Goal: Transaction & Acquisition: Book appointment/travel/reservation

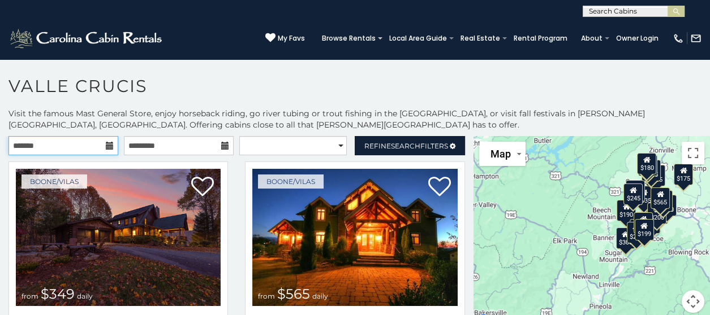
click at [41, 142] on input "text" at bounding box center [63, 145] width 110 height 19
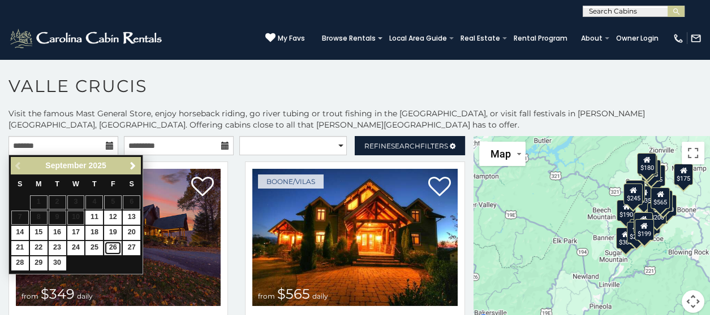
click at [109, 247] on link "26" at bounding box center [113, 248] width 18 height 14
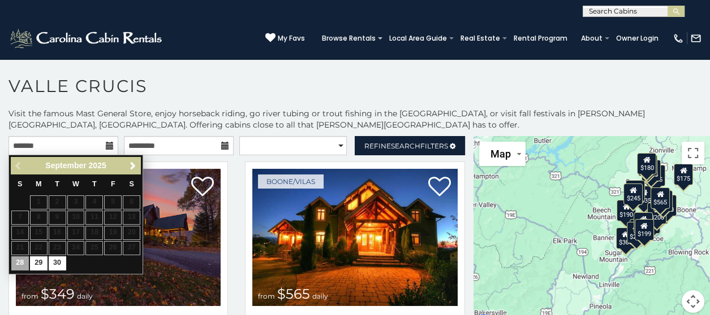
type input "**********"
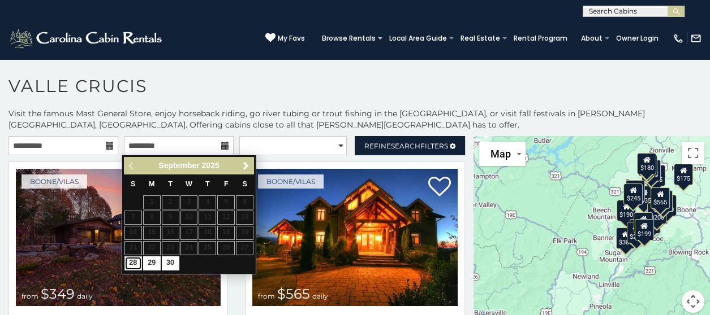
drag, startPoint x: 136, startPoint y: 261, endPoint x: 148, endPoint y: 265, distance: 11.8
click at [136, 262] on link "28" at bounding box center [133, 264] width 18 height 14
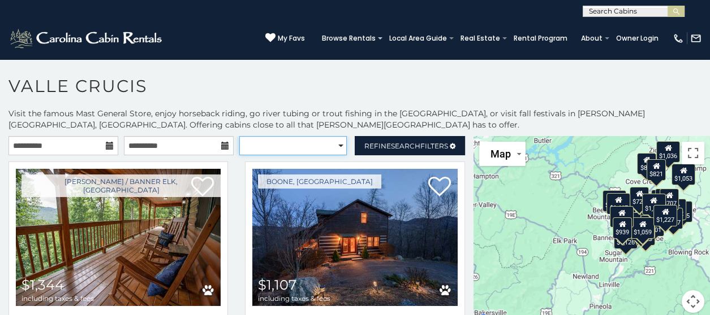
click at [301, 146] on select "**********" at bounding box center [292, 145] width 107 height 19
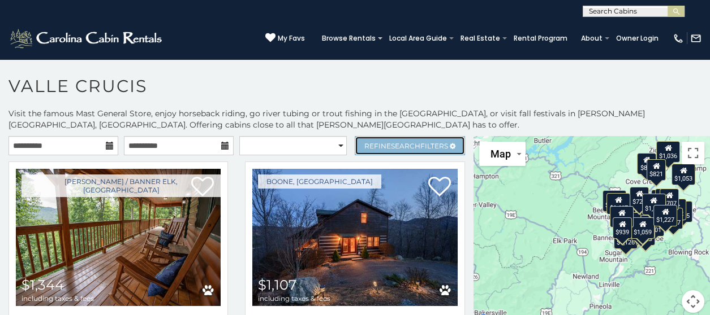
click at [392, 148] on span "Search" at bounding box center [405, 146] width 29 height 8
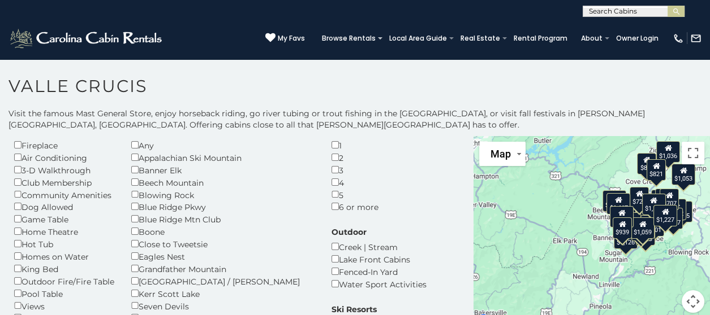
scroll to position [56, 0]
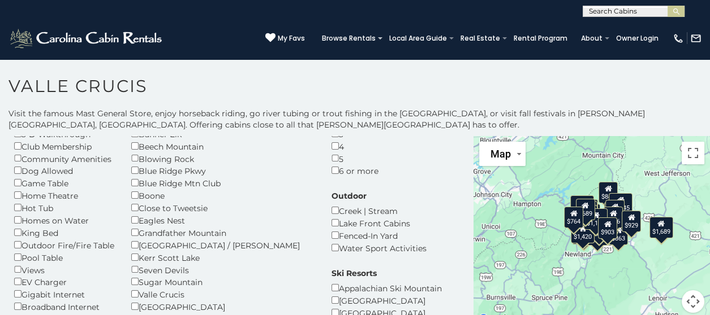
scroll to position [56, 0]
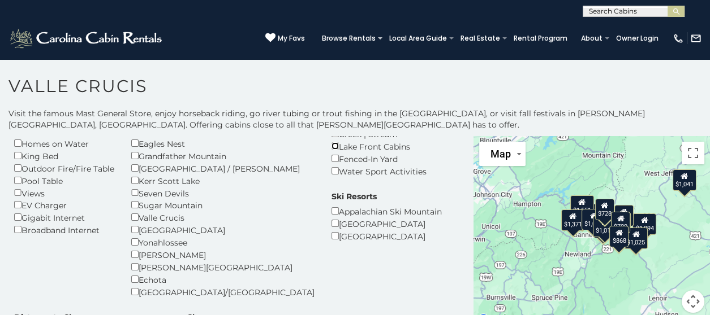
scroll to position [170, 0]
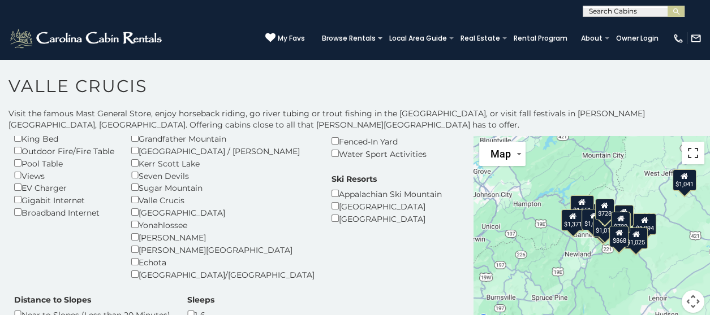
click at [687, 155] on button "Toggle fullscreen view" at bounding box center [692, 153] width 23 height 23
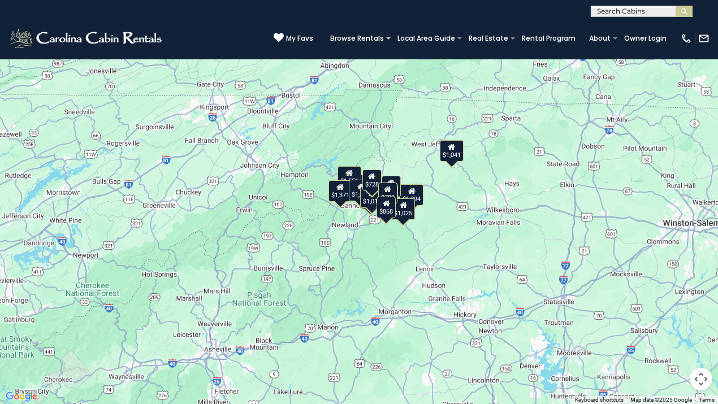
click at [389, 239] on div "$1,193 $1,566 $1,551 $1,094 $1,371 $1,007 $885 $865 $916 $633 $1,013 $1,025 $1,…" at bounding box center [359, 202] width 718 height 404
click at [701, 315] on button "Map camera controls" at bounding box center [701, 379] width 23 height 23
click at [673, 315] on button "Zoom in" at bounding box center [673, 323] width 23 height 23
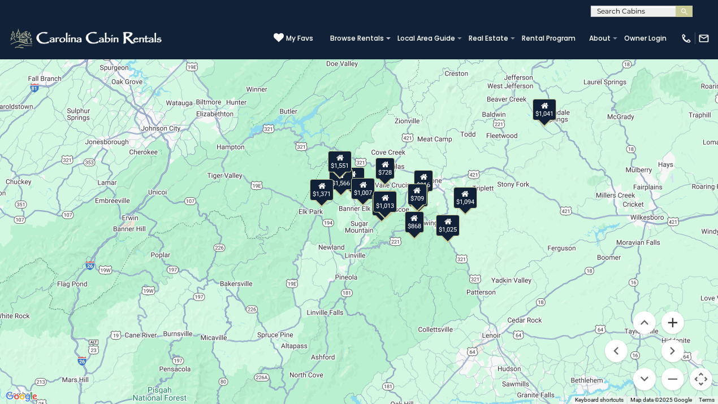
click at [673, 315] on button "Zoom in" at bounding box center [673, 323] width 23 height 23
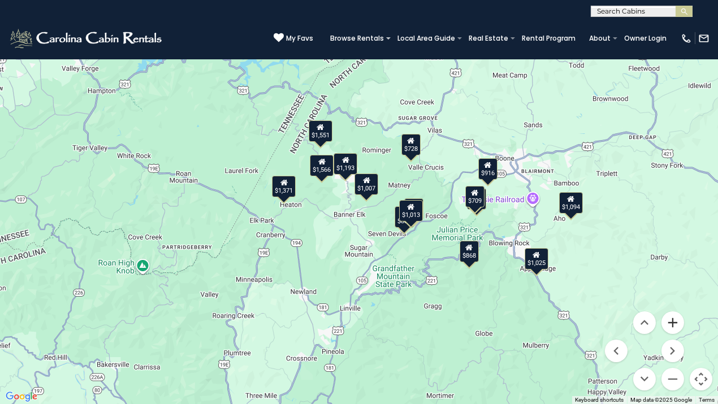
click at [675, 315] on button "Zoom in" at bounding box center [673, 323] width 23 height 23
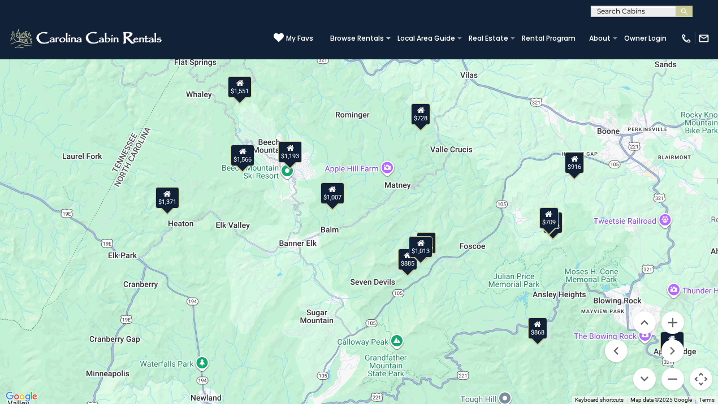
drag, startPoint x: 492, startPoint y: 297, endPoint x: 453, endPoint y: 308, distance: 39.8
click at [455, 308] on div "$1,193 $1,566 $1,551 $1,094 $1,371 $1,007 $885 $865 $916 $633 $1,013 $1,025 $1,…" at bounding box center [359, 202] width 718 height 404
click at [676, 315] on button "Zoom in" at bounding box center [673, 323] width 23 height 23
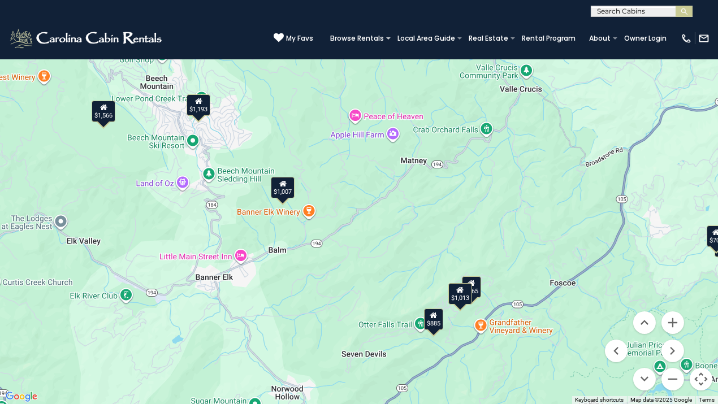
drag, startPoint x: 537, startPoint y: 296, endPoint x: 515, endPoint y: 288, distance: 23.4
click at [515, 288] on div "$1,193 $1,566 $1,551 $1,094 $1,371 $1,007 $885 $865 $916 $633 $1,013 $1,025 $1,…" at bounding box center [359, 202] width 718 height 404
click at [282, 192] on div "$1,007" at bounding box center [283, 186] width 24 height 21
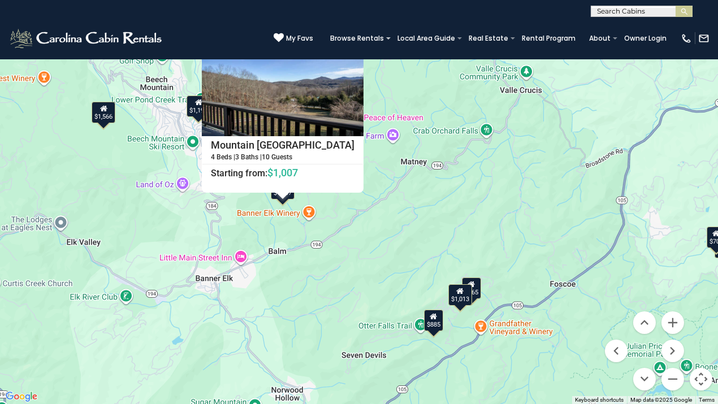
click at [375, 243] on div "$1,193 $1,566 $1,551 $1,094 $1,371 $1,007 $885 $865 $916 $633 $1,013 $1,025 $1,…" at bounding box center [359, 202] width 718 height 404
click at [355, 48] on button "Close" at bounding box center [354, 44] width 20 height 20
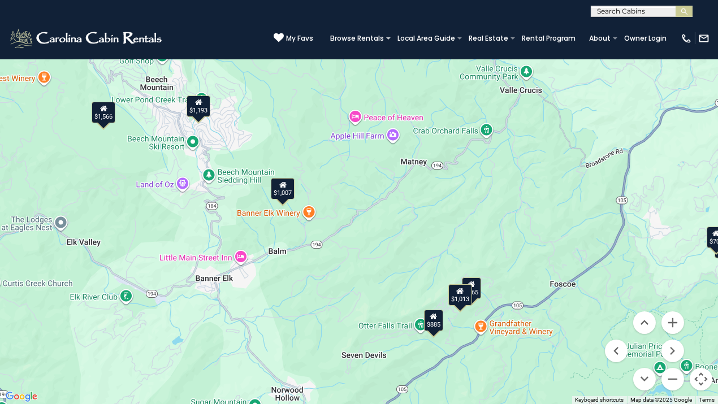
click at [464, 38] on div "$728" at bounding box center [459, 29] width 19 height 21
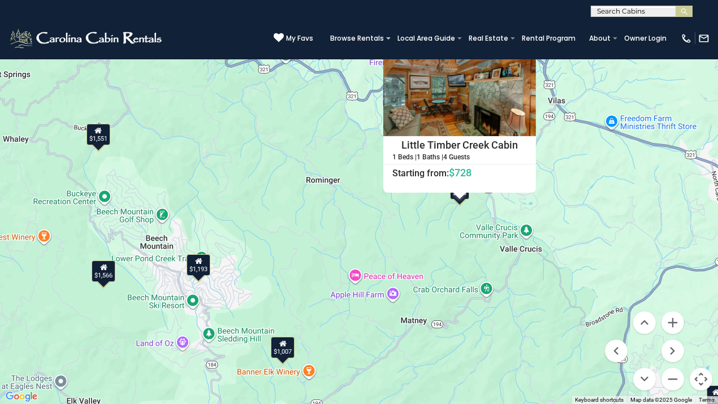
click at [529, 41] on button "Close" at bounding box center [526, 44] width 20 height 20
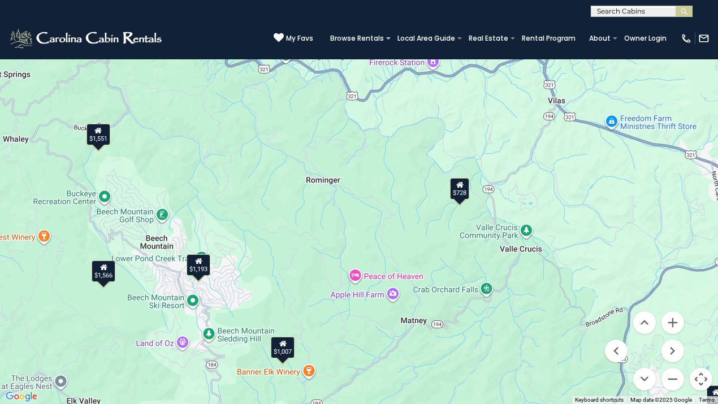
click at [700, 19] on button "Toggle fullscreen view" at bounding box center [701, 17] width 23 height 23
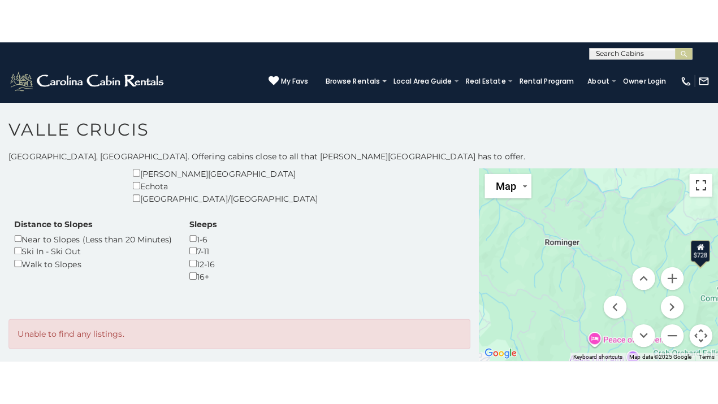
scroll to position [22, 0]
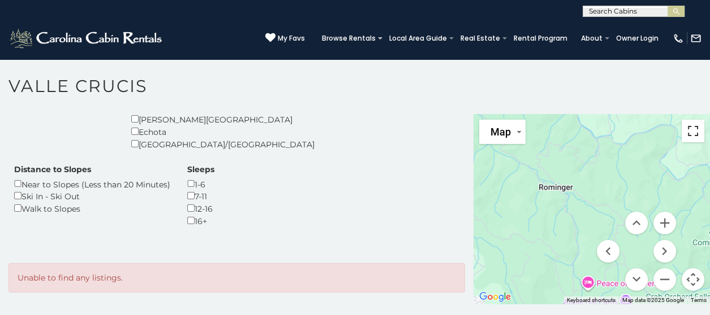
click at [688, 132] on button "Toggle fullscreen view" at bounding box center [692, 131] width 23 height 23
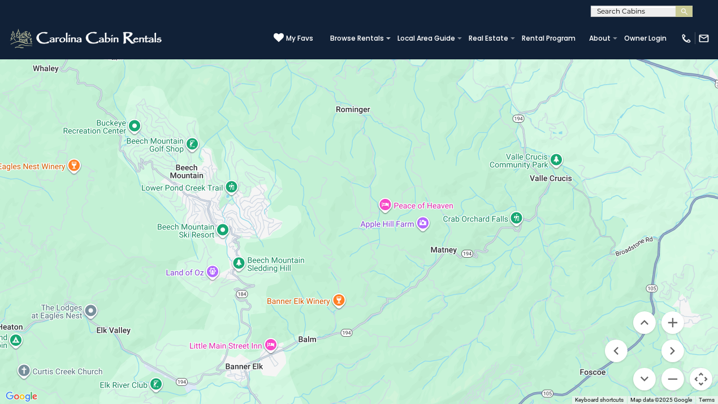
drag, startPoint x: 414, startPoint y: 346, endPoint x: 444, endPoint y: 274, distance: 78.5
click at [444, 274] on div at bounding box center [359, 202] width 718 height 404
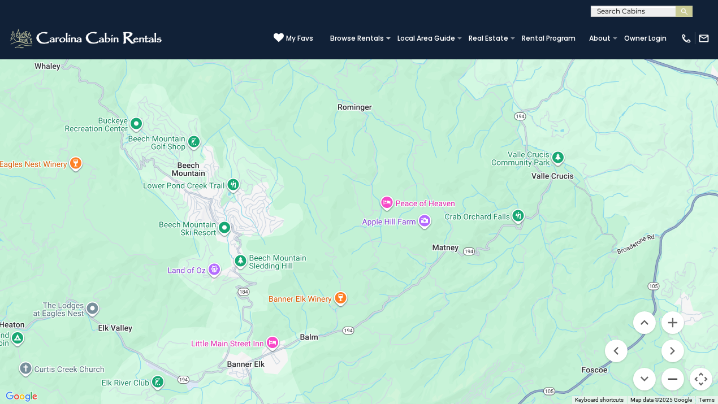
click at [671, 315] on button "Zoom out" at bounding box center [673, 379] width 23 height 23
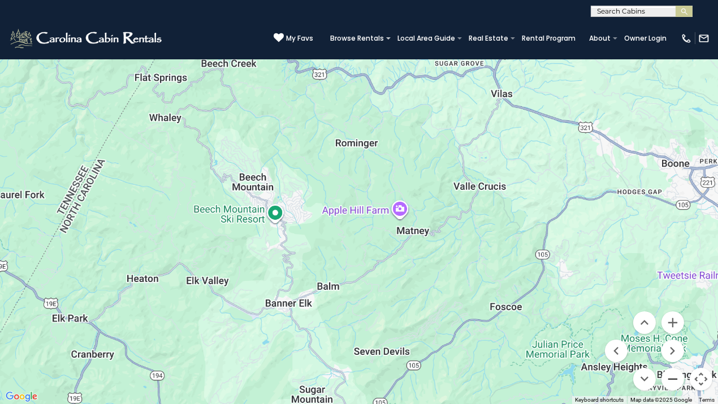
click at [671, 315] on button "Zoom out" at bounding box center [673, 379] width 23 height 23
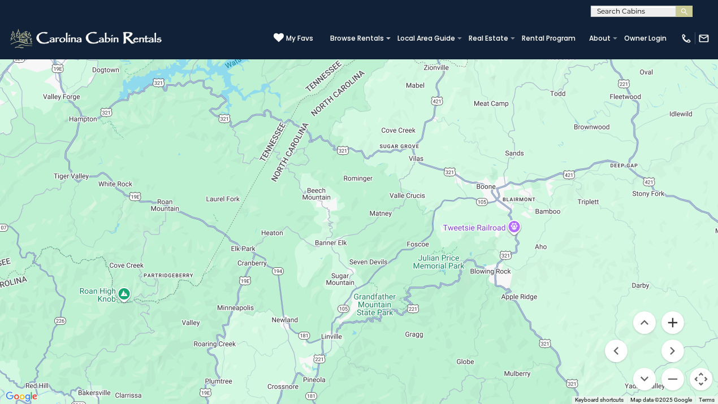
click at [672, 315] on button "Zoom in" at bounding box center [673, 323] width 23 height 23
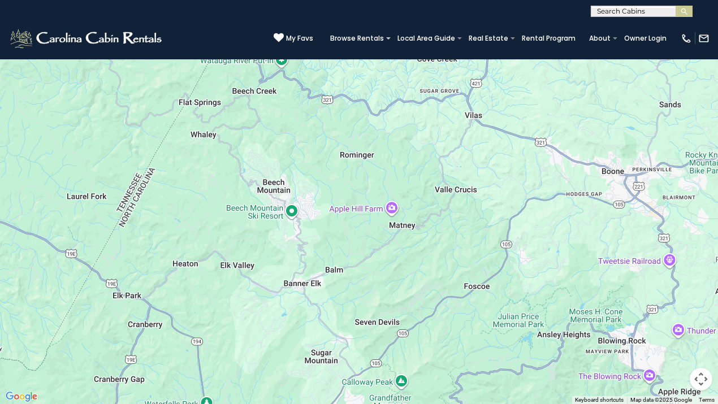
click at [701, 19] on button "Toggle fullscreen view" at bounding box center [701, 17] width 23 height 23
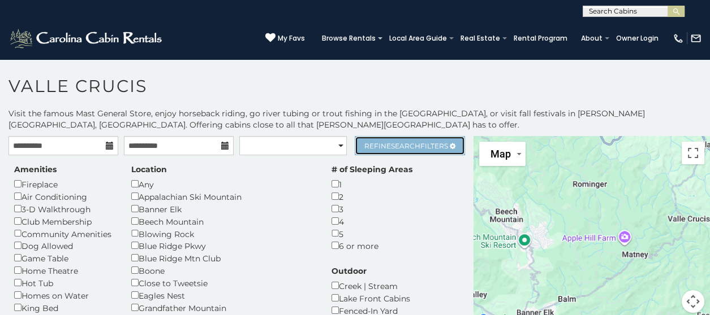
click at [391, 144] on span "Search" at bounding box center [405, 146] width 29 height 8
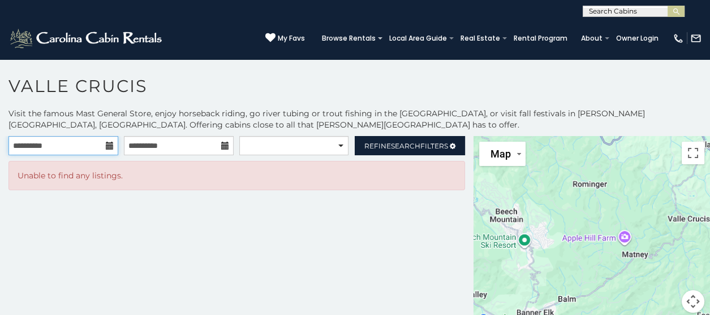
click at [86, 146] on input "**********" at bounding box center [63, 145] width 110 height 19
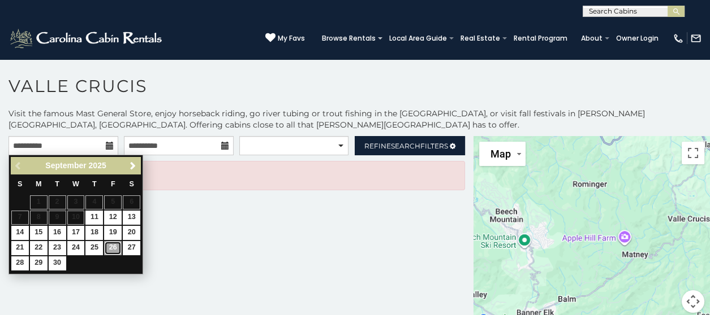
drag, startPoint x: 116, startPoint y: 243, endPoint x: 109, endPoint y: 247, distance: 8.2
click at [116, 243] on link "26" at bounding box center [113, 248] width 18 height 14
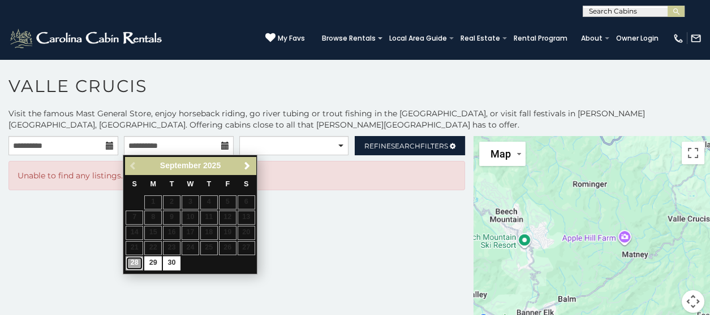
click at [136, 265] on link "28" at bounding box center [135, 264] width 18 height 14
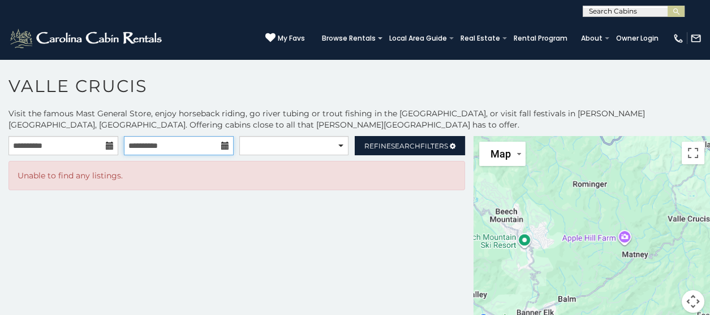
click at [157, 149] on input "**********" at bounding box center [179, 145] width 110 height 19
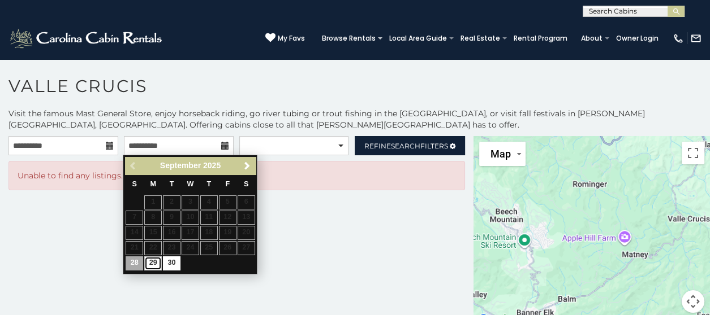
click at [155, 263] on link "29" at bounding box center [153, 264] width 18 height 14
type input "**********"
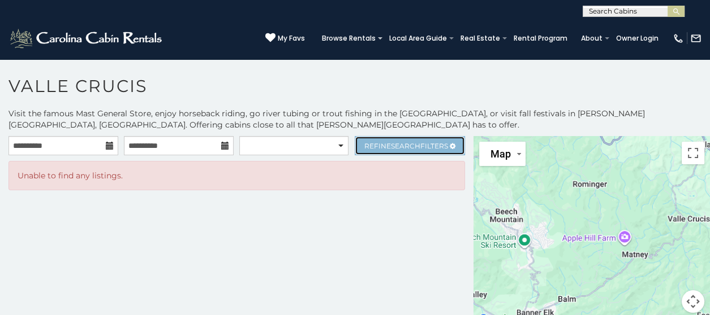
click at [383, 148] on span "Refine Search Filters" at bounding box center [406, 146] width 84 height 8
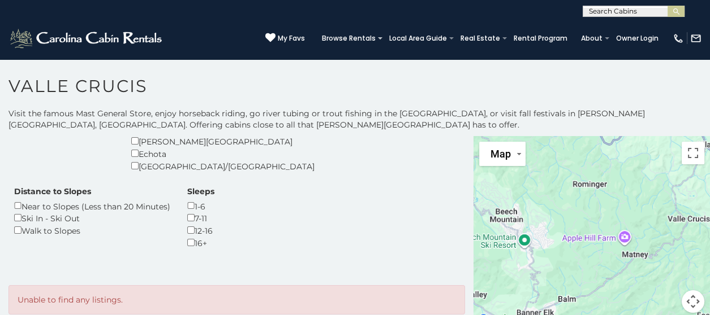
scroll to position [170, 0]
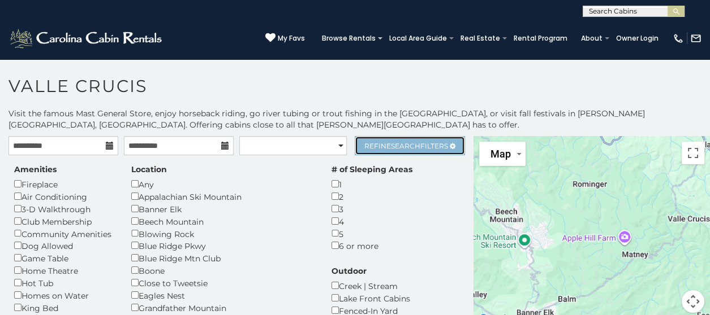
drag, startPoint x: 372, startPoint y: 144, endPoint x: 442, endPoint y: 165, distance: 73.2
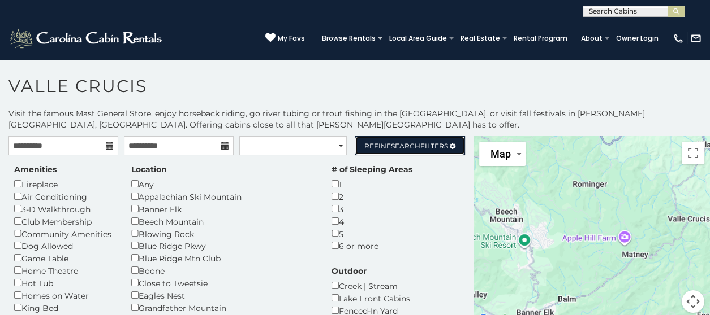
click at [372, 145] on span "Refine Search Filters" at bounding box center [406, 146] width 84 height 8
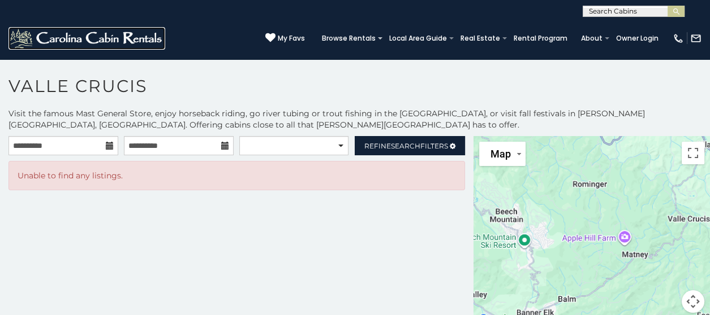
click at [94, 41] on img at bounding box center [86, 38] width 157 height 23
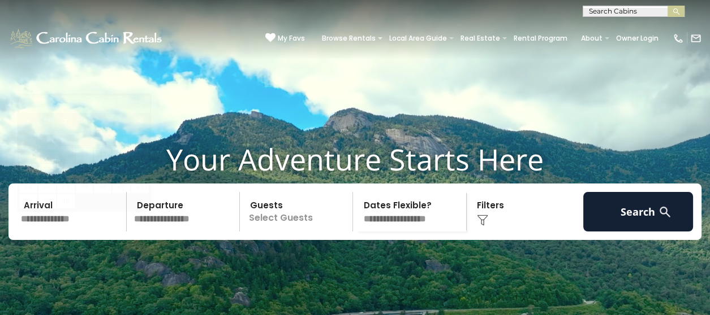
click at [49, 232] on input "text" at bounding box center [72, 212] width 110 height 40
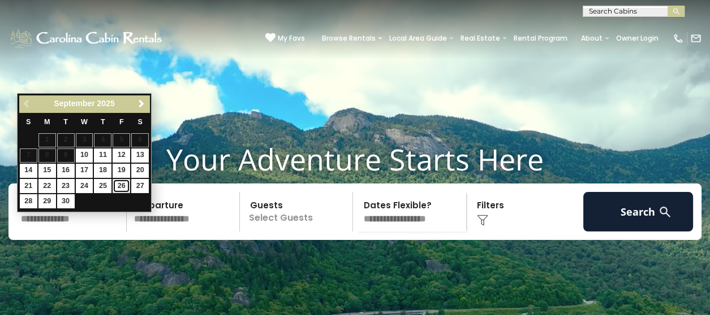
click at [123, 184] on link "26" at bounding box center [122, 186] width 18 height 14
type input "*******"
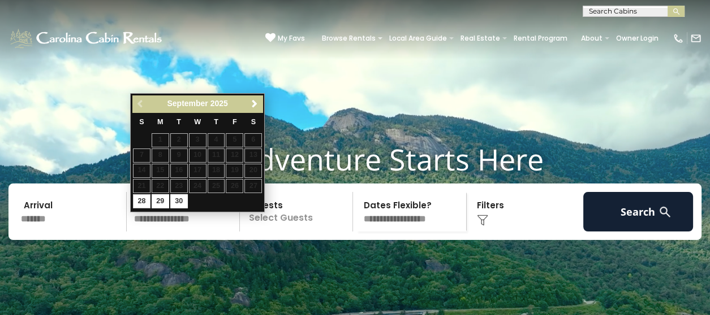
click at [144, 232] on input "text" at bounding box center [185, 212] width 110 height 40
click at [143, 196] on link "28" at bounding box center [142, 202] width 18 height 14
type input "*******"
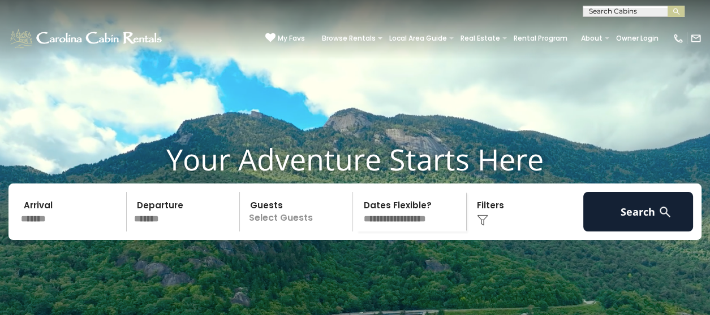
click at [268, 232] on p "Select Guests" at bounding box center [297, 212] width 109 height 40
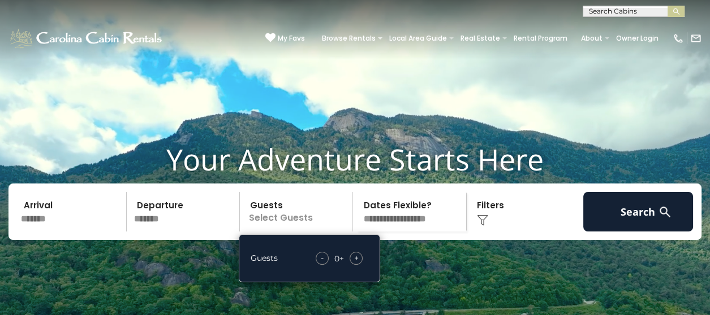
click at [355, 264] on span "+" at bounding box center [356, 258] width 5 height 11
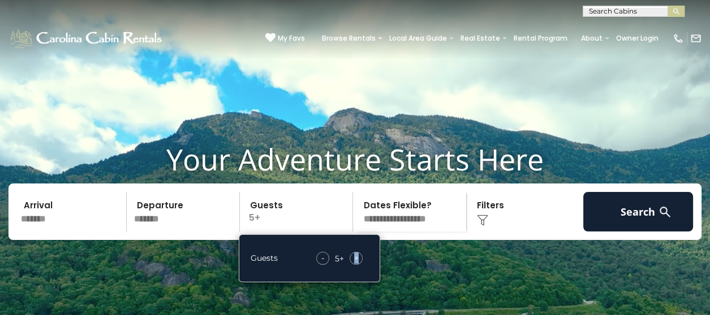
click at [355, 264] on span "+" at bounding box center [356, 258] width 5 height 11
click at [356, 264] on span "+" at bounding box center [356, 258] width 5 height 11
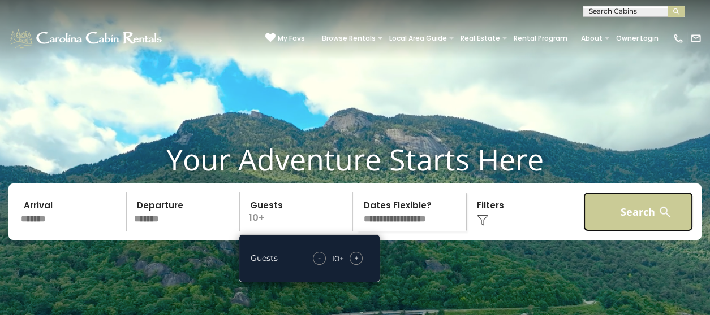
drag, startPoint x: 616, startPoint y: 234, endPoint x: 611, endPoint y: 235, distance: 5.8
click at [616, 232] on button "Search" at bounding box center [638, 212] width 110 height 40
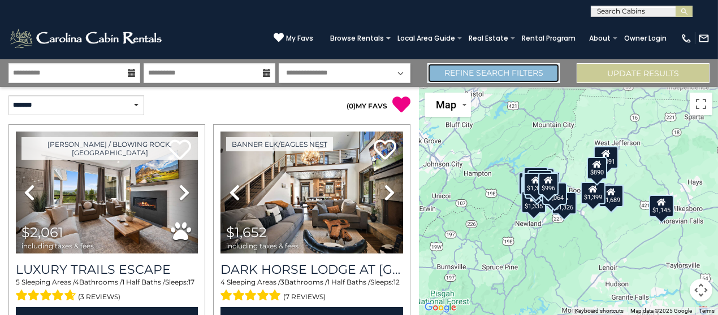
click at [494, 77] on link "Refine Search Filters" at bounding box center [493, 73] width 133 height 20
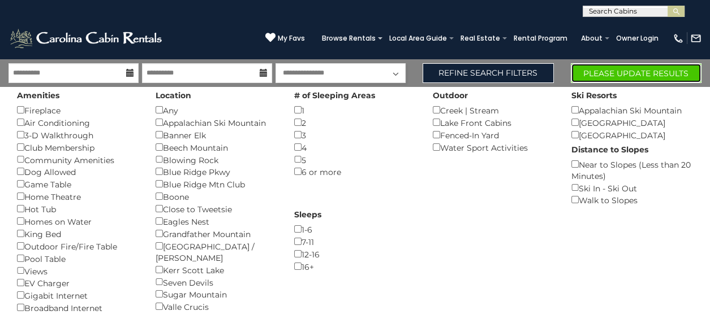
drag, startPoint x: 608, startPoint y: 75, endPoint x: 608, endPoint y: 88, distance: 13.6
click at [608, 75] on button "Please Update Results" at bounding box center [635, 73] width 131 height 20
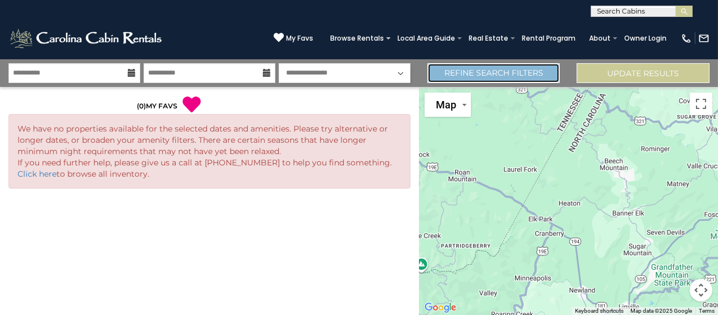
click at [517, 78] on link "Refine Search Filters" at bounding box center [493, 73] width 133 height 20
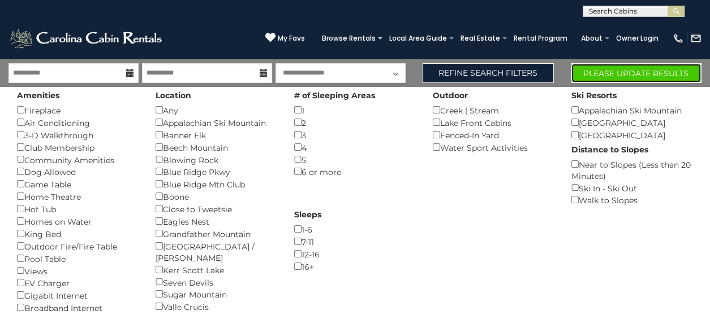
click at [615, 75] on button "Please Update Results" at bounding box center [635, 73] width 131 height 20
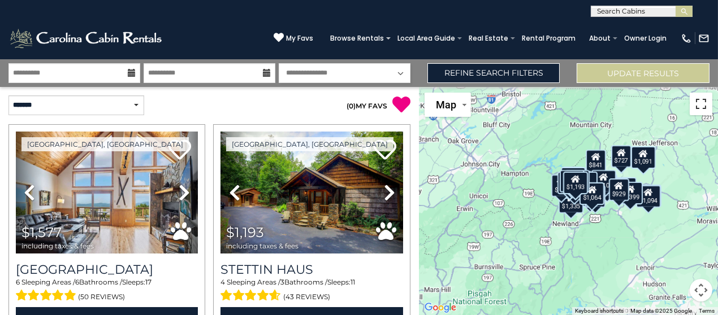
click at [701, 108] on button "Toggle fullscreen view" at bounding box center [701, 104] width 23 height 23
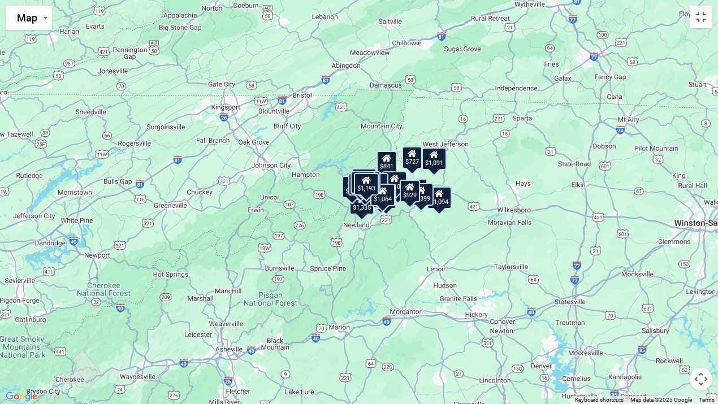
click at [699, 315] on button "Map camera controls" at bounding box center [701, 379] width 23 height 23
click at [674, 315] on button "Zoom in" at bounding box center [673, 323] width 23 height 23
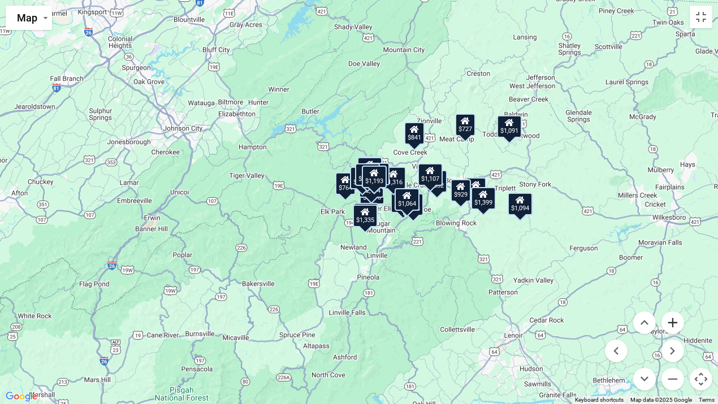
click at [675, 315] on button "Zoom in" at bounding box center [673, 323] width 23 height 23
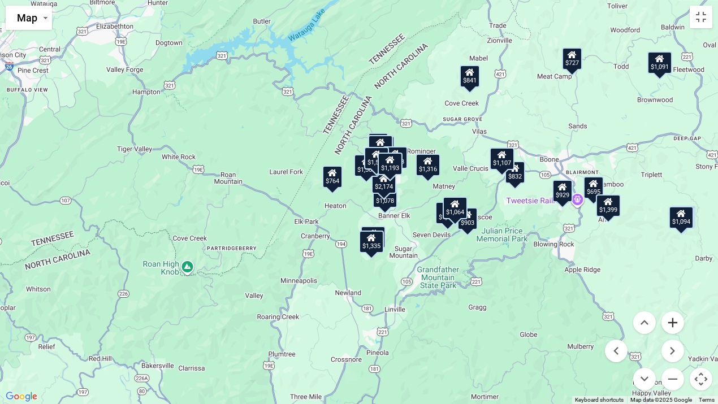
click at [675, 315] on button "Zoom in" at bounding box center [673, 323] width 23 height 23
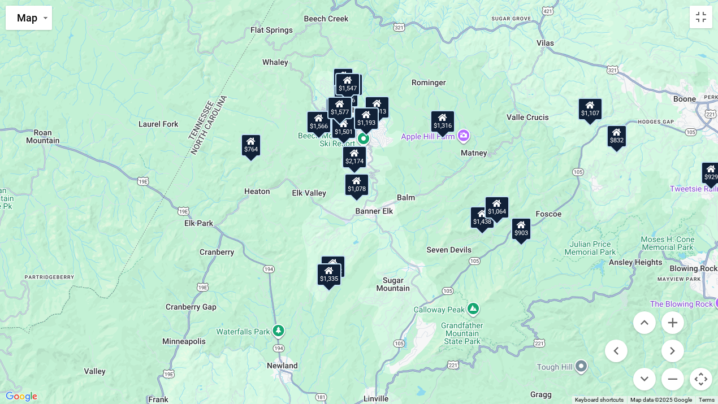
drag, startPoint x: 495, startPoint y: 296, endPoint x: 450, endPoint y: 282, distance: 47.9
click at [450, 282] on div "$1,577 $1,193 $841 $832 $1,107 $2,061 $1,010 $1,689 $1,078 $695 $689 $1,072 $1,…" at bounding box center [359, 202] width 718 height 404
click at [669, 315] on button "Zoom in" at bounding box center [673, 323] width 23 height 23
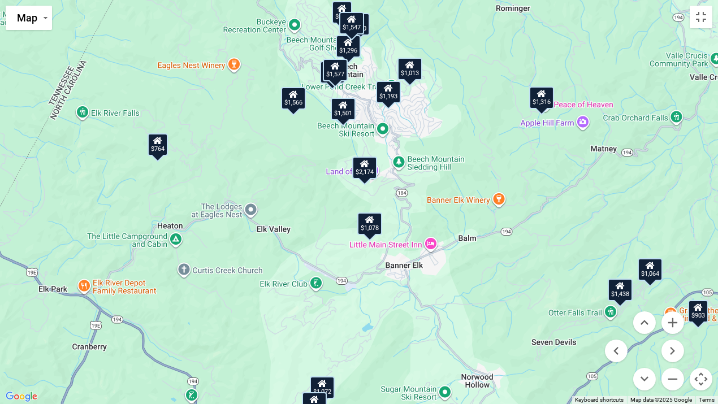
drag, startPoint x: 493, startPoint y: 157, endPoint x: 509, endPoint y: 207, distance: 52.4
click at [509, 207] on div "$1,577 $1,193 $841 $832 $1,107 $2,061 $1,010 $1,689 $1,078 $695 $689 $1,072 $1,…" at bounding box center [359, 202] width 718 height 404
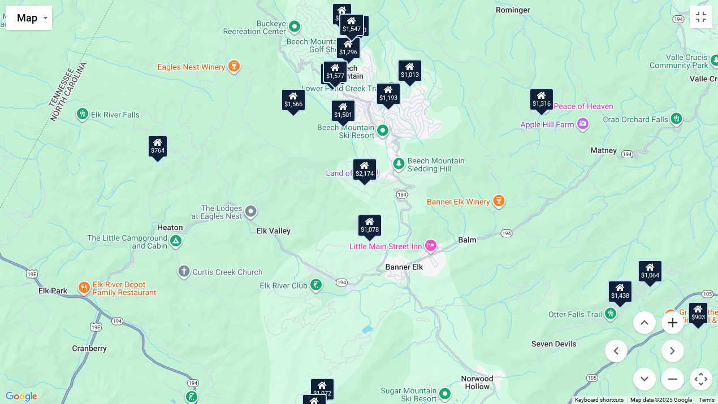
click at [677, 315] on button "Zoom in" at bounding box center [673, 323] width 23 height 23
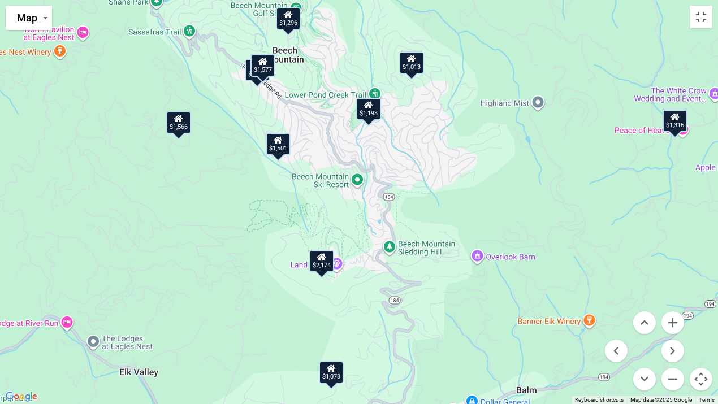
drag, startPoint x: 534, startPoint y: 174, endPoint x: 483, endPoint y: 292, distance: 128.1
click at [484, 293] on div "$1,577 $1,193 $841 $832 $1,107 $2,061 $1,010 $1,689 $1,078 $695 $689 $1,072 $1,…" at bounding box center [359, 202] width 718 height 404
click at [373, 115] on div "$1,193" at bounding box center [368, 109] width 25 height 23
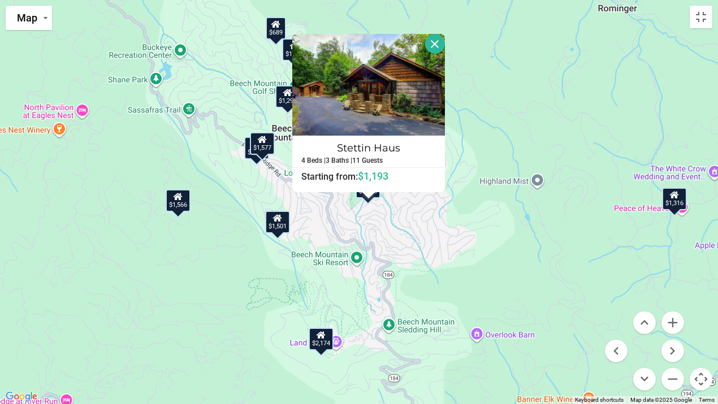
click at [462, 239] on div "$1,577 $1,193 $841 $832 $1,107 $2,061 $1,010 $1,689 $1,078 $695 $689 $1,072 $1,…" at bounding box center [359, 202] width 718 height 404
click at [436, 49] on button "Close" at bounding box center [435, 44] width 20 height 20
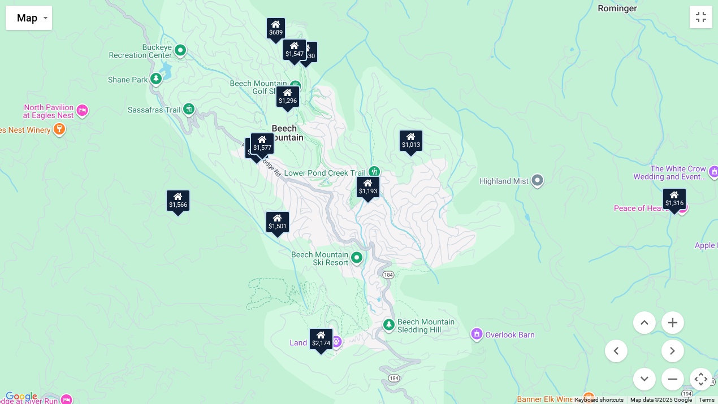
click at [268, 149] on div "$1,577" at bounding box center [262, 143] width 25 height 23
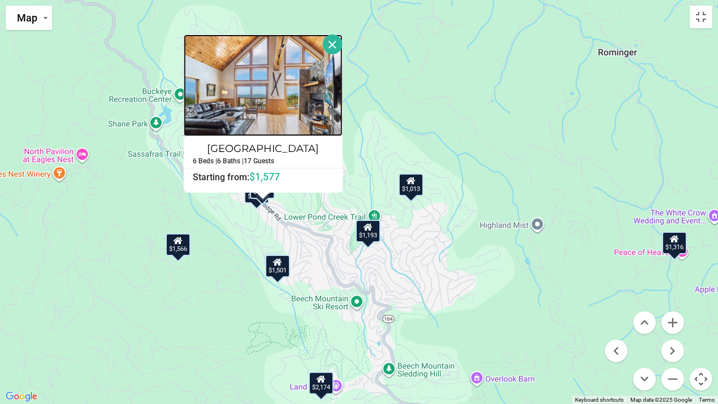
click at [284, 54] on img at bounding box center [263, 85] width 159 height 102
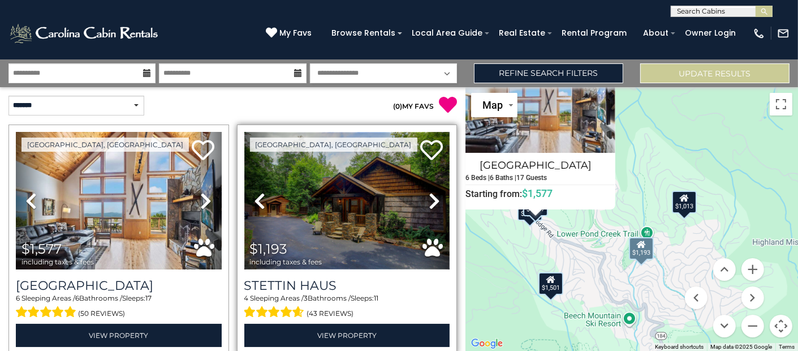
click at [372, 228] on img at bounding box center [347, 201] width 206 height 138
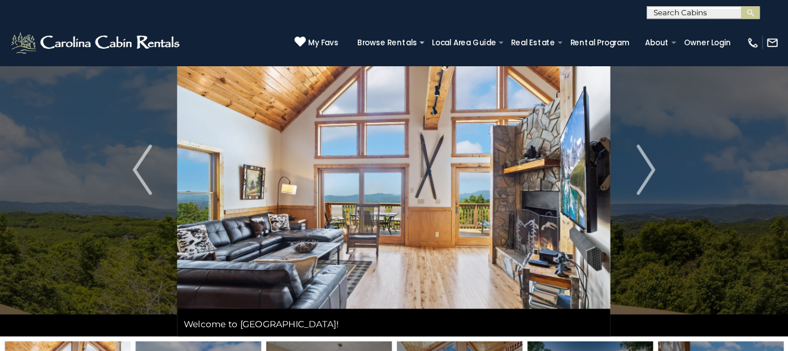
scroll to position [56, 0]
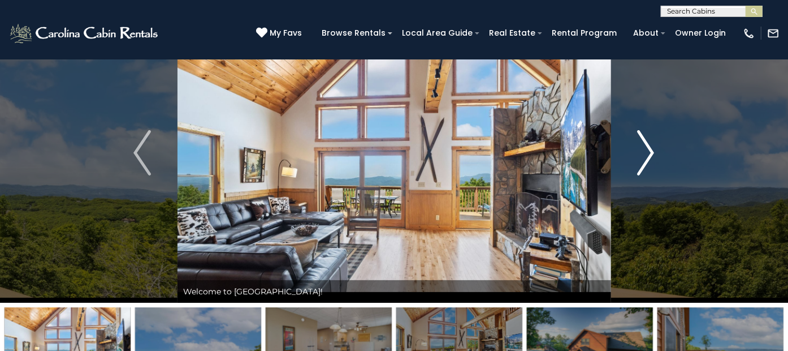
click at [652, 155] on img "Next" at bounding box center [645, 152] width 17 height 45
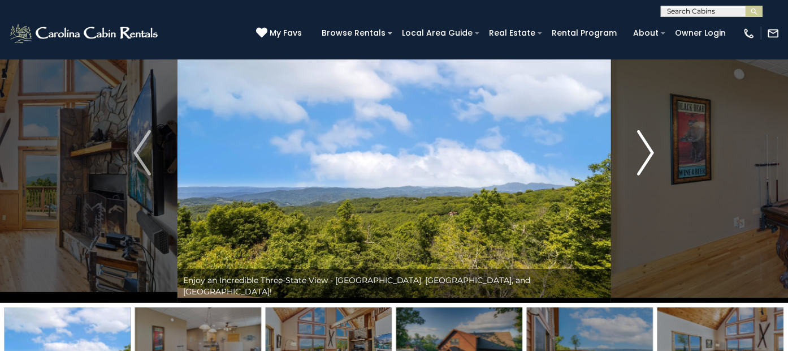
click at [652, 155] on img "Next" at bounding box center [645, 152] width 17 height 45
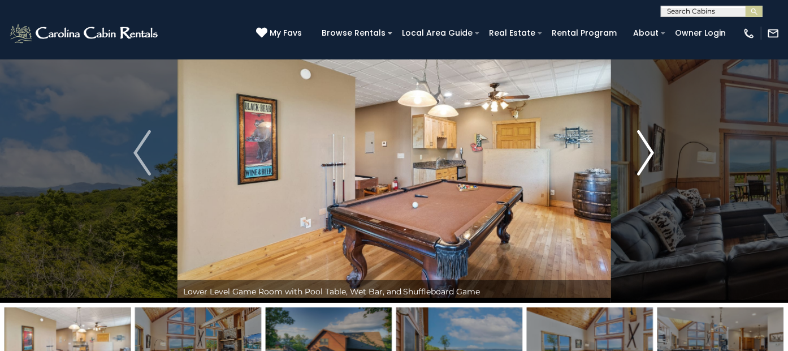
click at [652, 155] on img "Next" at bounding box center [645, 152] width 17 height 45
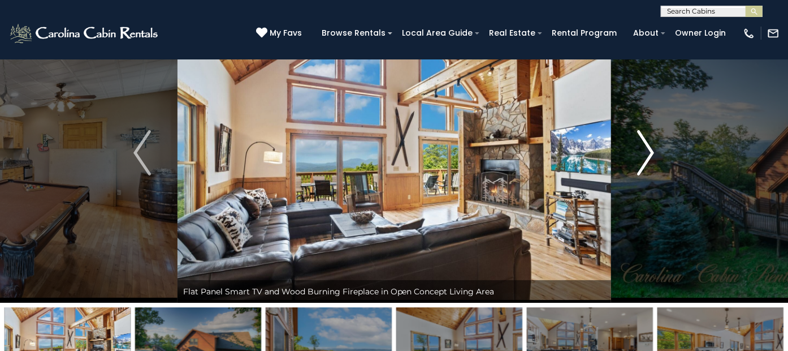
click at [652, 156] on img "Next" at bounding box center [645, 152] width 17 height 45
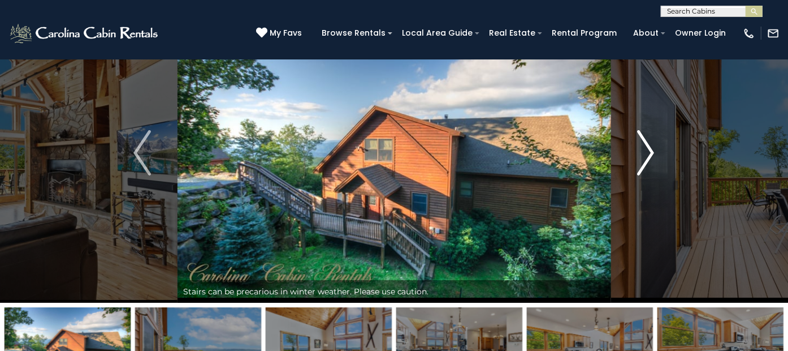
click at [652, 156] on img "Next" at bounding box center [645, 152] width 17 height 45
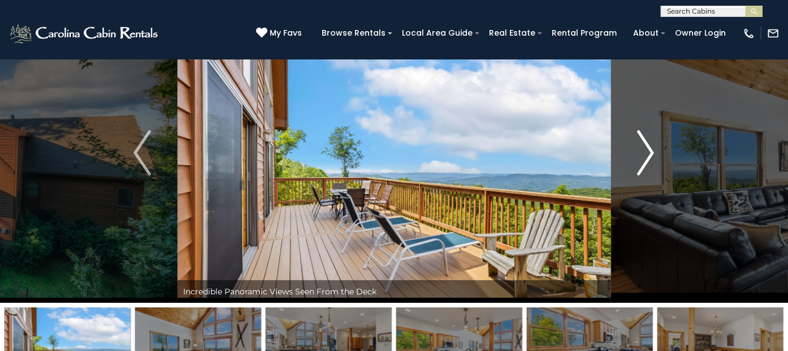
click at [652, 156] on img "Next" at bounding box center [645, 152] width 17 height 45
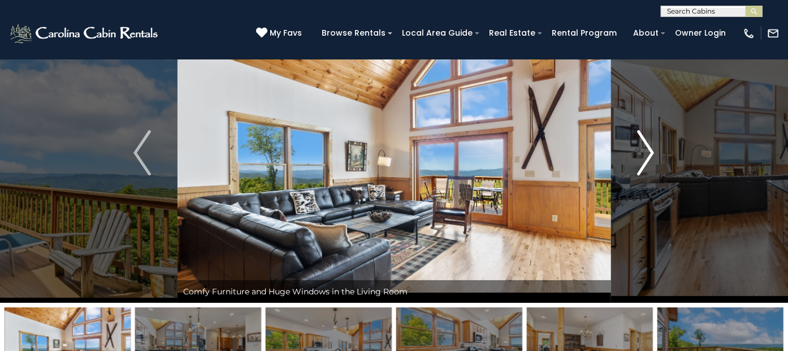
click at [652, 156] on img "Next" at bounding box center [645, 152] width 17 height 45
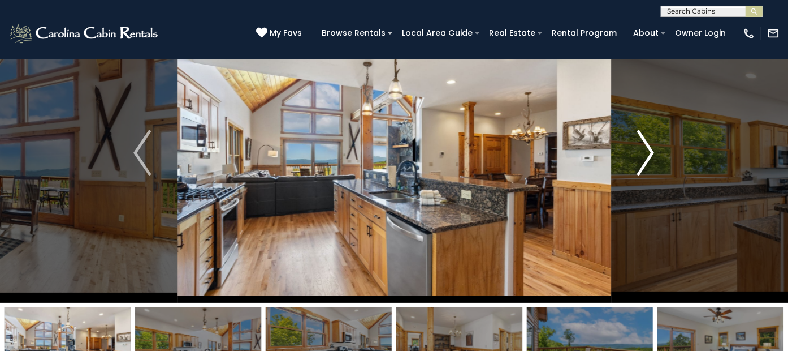
click at [652, 157] on img "Next" at bounding box center [645, 152] width 17 height 45
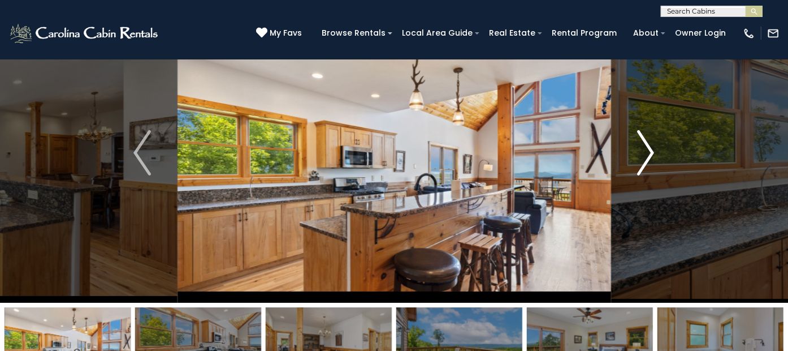
click at [652, 157] on img "Next" at bounding box center [645, 152] width 17 height 45
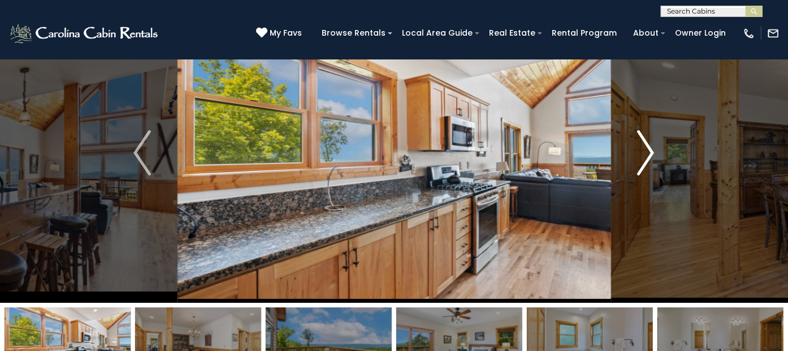
click at [652, 157] on img "Next" at bounding box center [645, 152] width 17 height 45
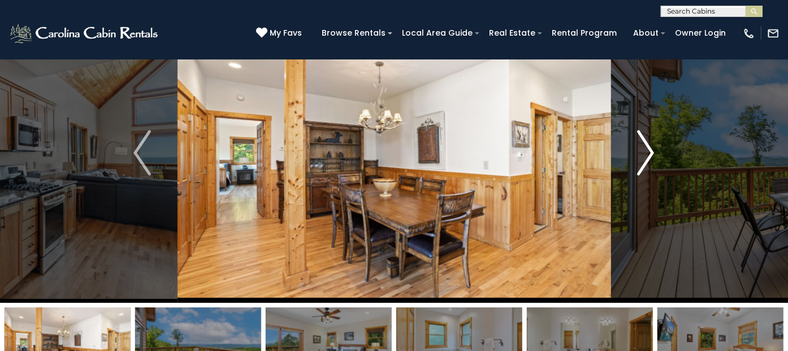
click at [652, 157] on img "Next" at bounding box center [645, 152] width 17 height 45
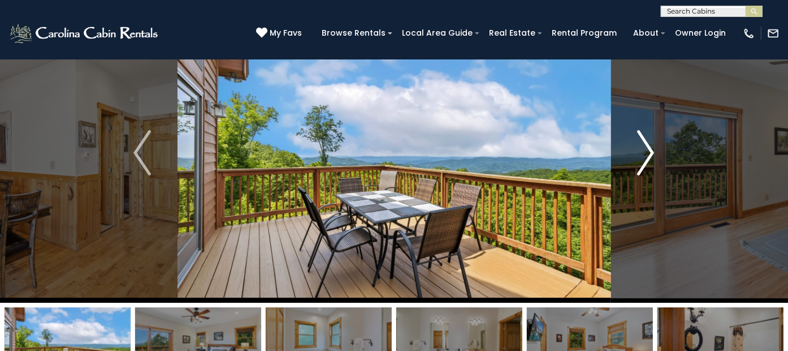
click at [652, 157] on img "Next" at bounding box center [645, 152] width 17 height 45
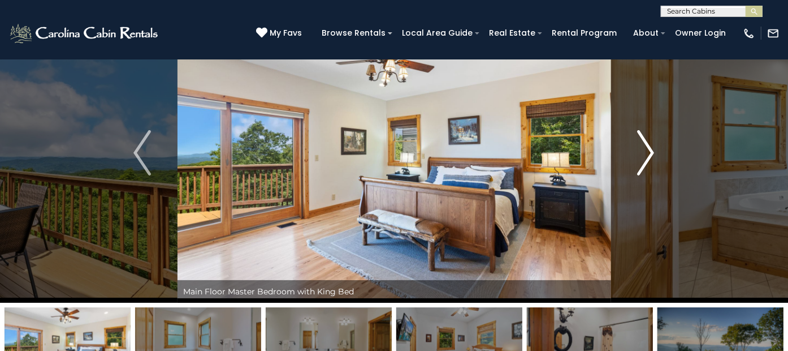
click at [652, 157] on img "Next" at bounding box center [645, 152] width 17 height 45
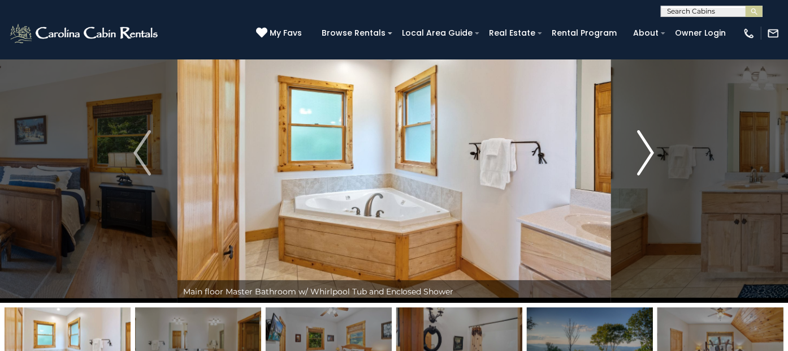
click at [652, 157] on img "Next" at bounding box center [645, 152] width 17 height 45
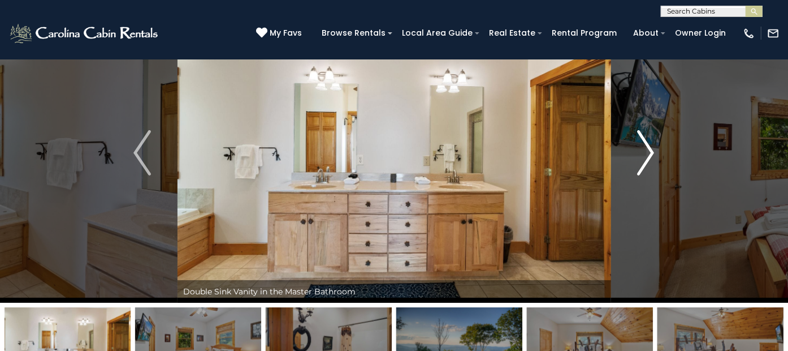
click at [652, 157] on img "Next" at bounding box center [645, 152] width 17 height 45
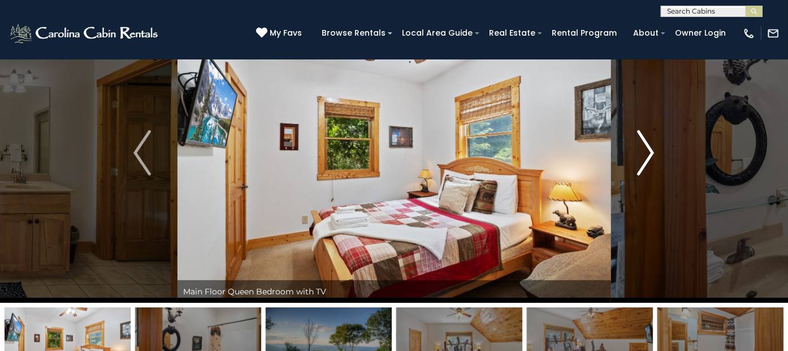
click at [652, 157] on img "Next" at bounding box center [645, 152] width 17 height 45
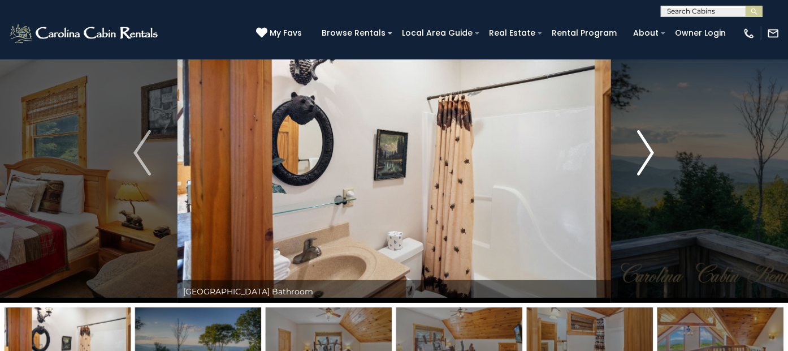
click at [652, 158] on img "Next" at bounding box center [645, 152] width 17 height 45
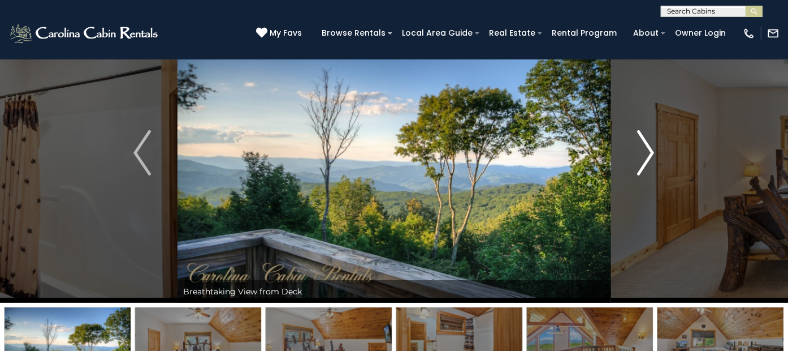
click at [652, 158] on img "Next" at bounding box center [645, 152] width 17 height 45
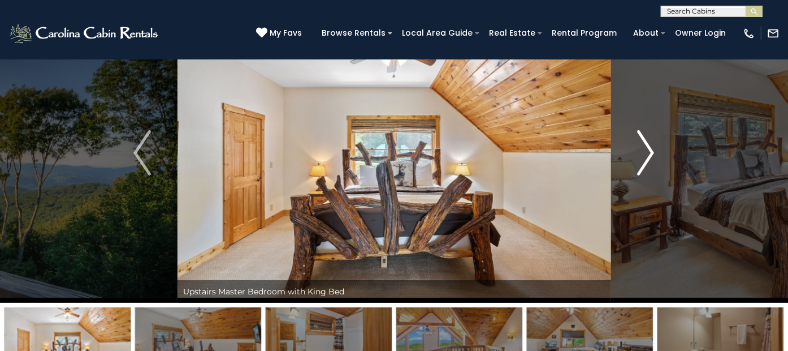
click at [652, 158] on img "Next" at bounding box center [645, 152] width 17 height 45
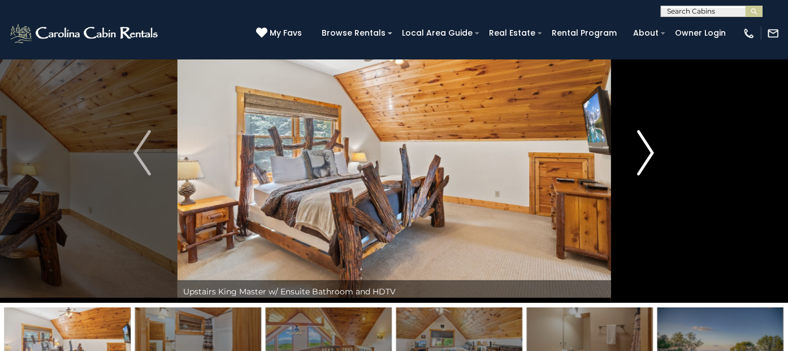
click at [652, 158] on img "Next" at bounding box center [645, 152] width 17 height 45
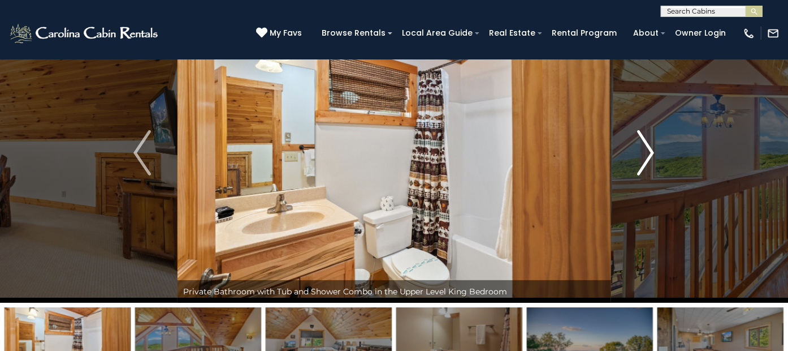
click at [652, 158] on img "Next" at bounding box center [645, 152] width 17 height 45
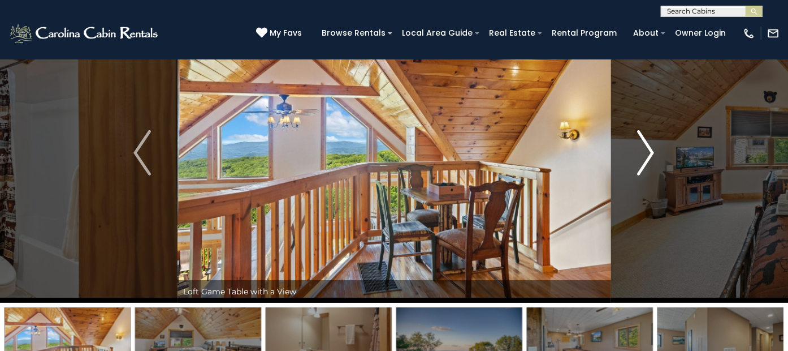
click at [652, 158] on img "Next" at bounding box center [645, 152] width 17 height 45
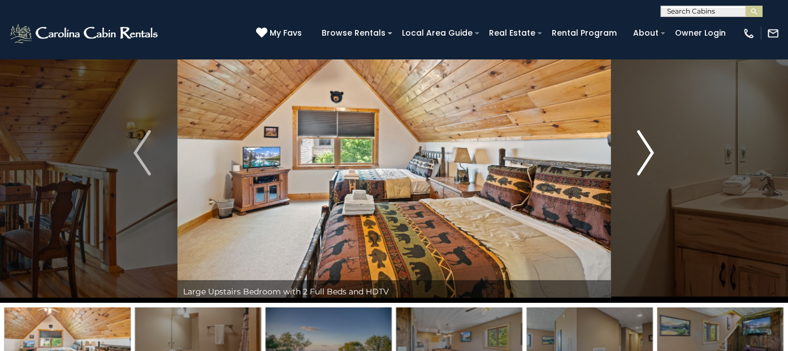
click at [652, 158] on img "Next" at bounding box center [645, 152] width 17 height 45
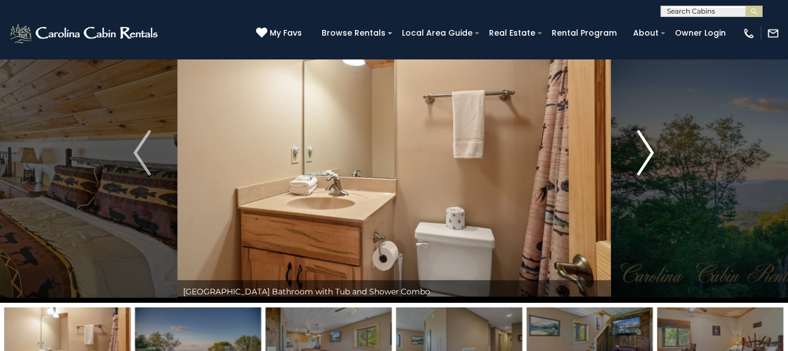
click at [652, 158] on img "Next" at bounding box center [645, 152] width 17 height 45
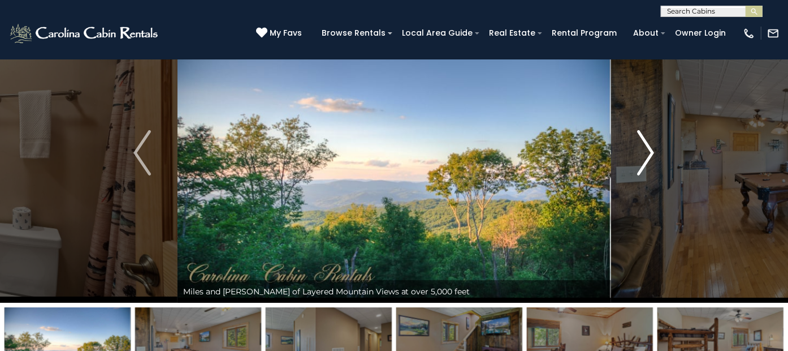
click at [652, 158] on img "Next" at bounding box center [645, 152] width 17 height 45
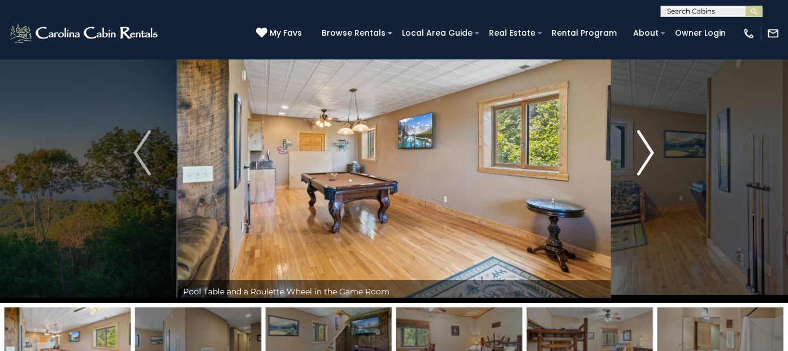
click at [652, 158] on img "Next" at bounding box center [645, 152] width 17 height 45
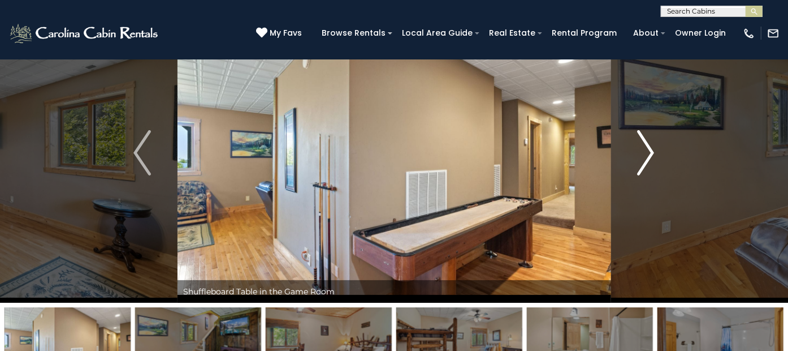
click at [652, 158] on img "Next" at bounding box center [645, 152] width 17 height 45
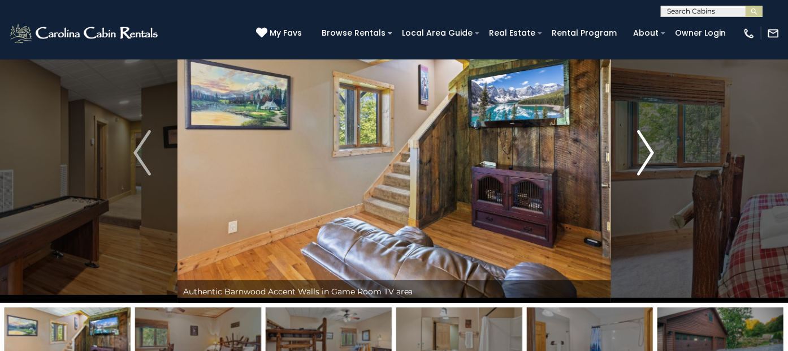
click at [652, 158] on img "Next" at bounding box center [645, 152] width 17 height 45
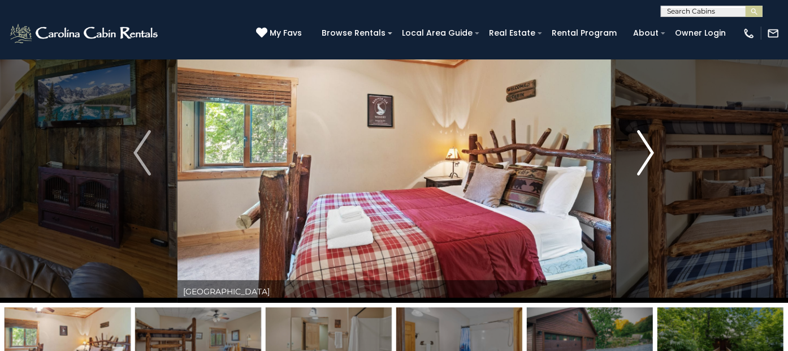
click at [652, 158] on img "Next" at bounding box center [645, 152] width 17 height 45
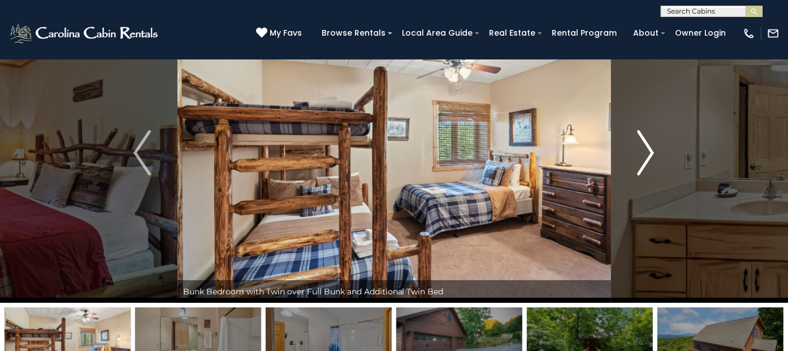
click at [652, 158] on img "Next" at bounding box center [645, 152] width 17 height 45
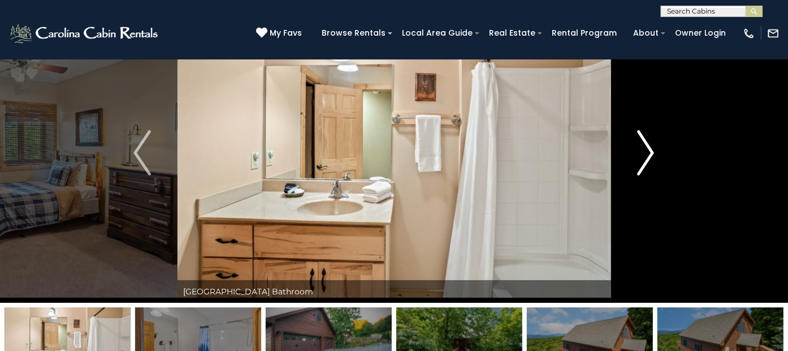
click at [652, 158] on img "Next" at bounding box center [645, 152] width 17 height 45
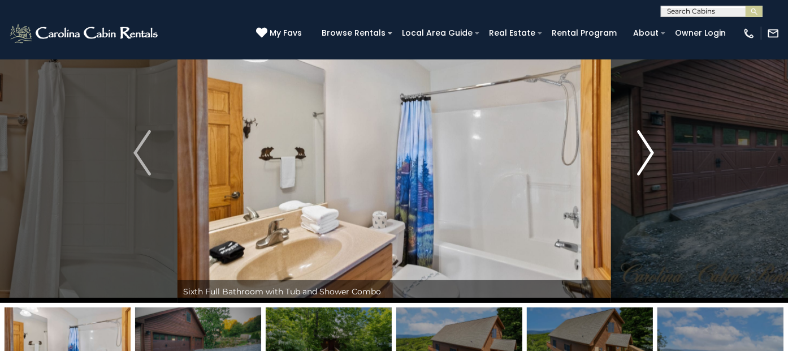
click at [652, 158] on img "Next" at bounding box center [645, 152] width 17 height 45
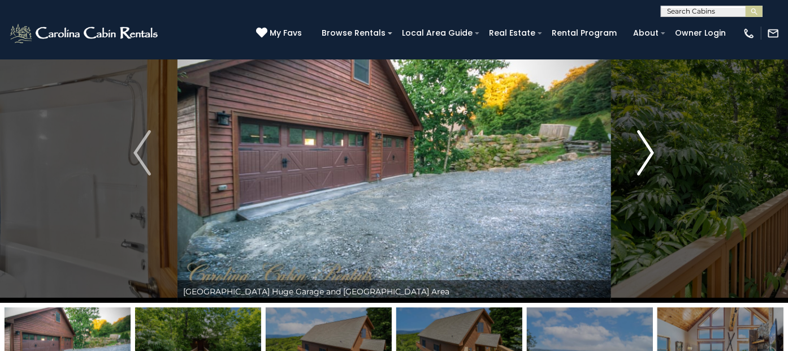
click at [652, 158] on img "Next" at bounding box center [645, 152] width 17 height 45
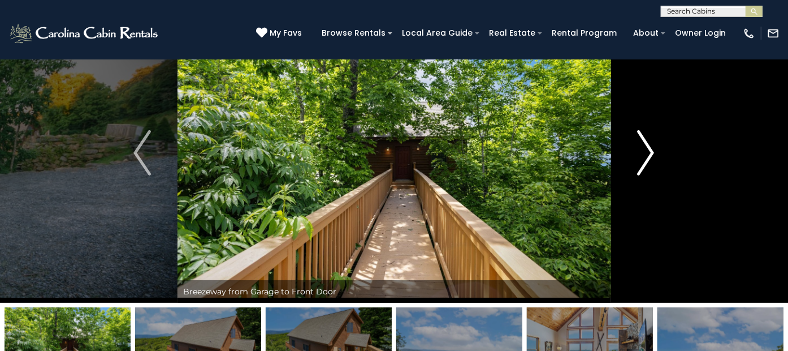
click at [652, 158] on img "Next" at bounding box center [645, 152] width 17 height 45
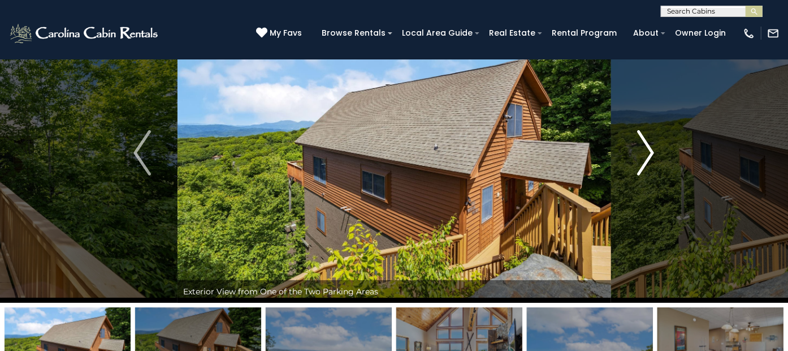
click at [652, 158] on img "Next" at bounding box center [645, 152] width 17 height 45
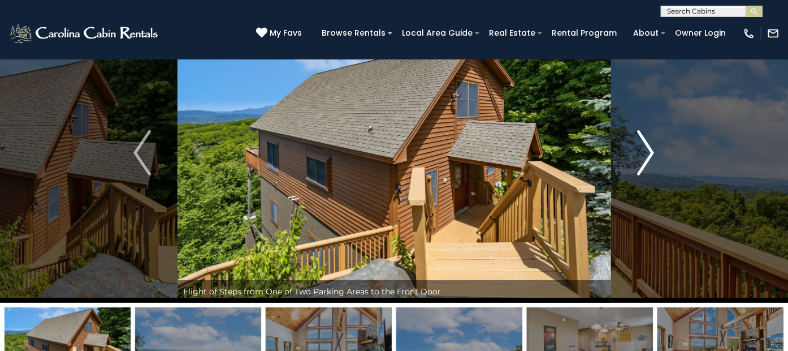
click at [652, 158] on img "Next" at bounding box center [645, 152] width 17 height 45
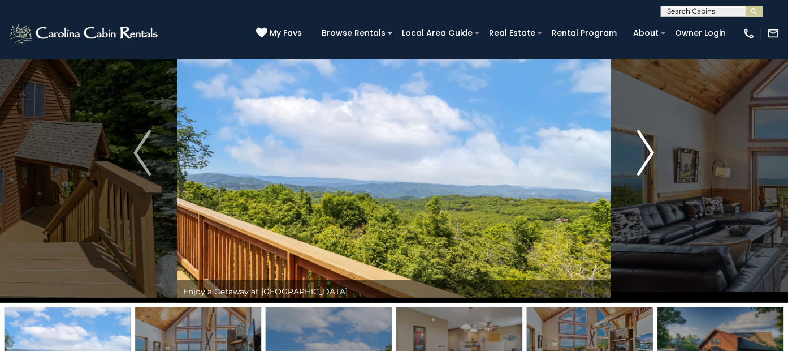
click at [652, 158] on img "Next" at bounding box center [645, 152] width 17 height 45
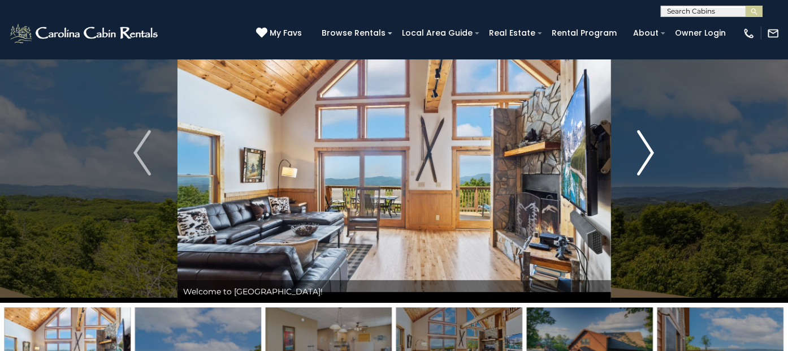
click at [652, 158] on img "Next" at bounding box center [645, 152] width 17 height 45
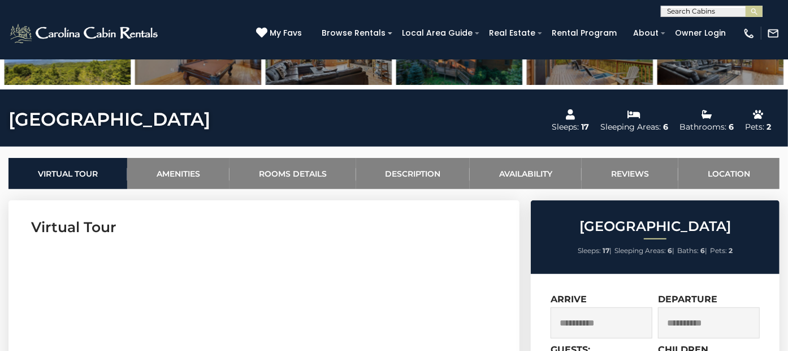
scroll to position [371, 0]
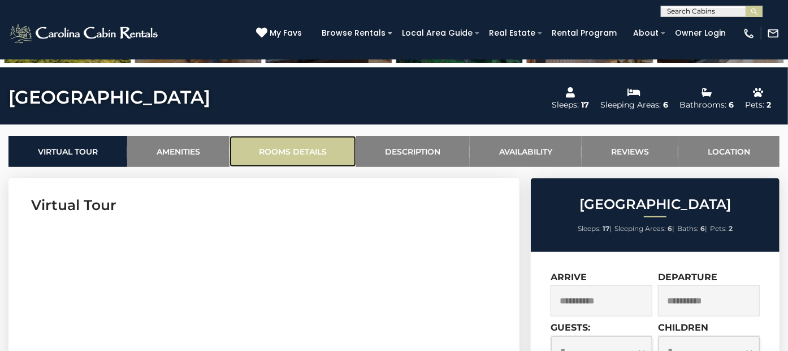
click at [267, 148] on link "Rooms Details" at bounding box center [293, 151] width 127 height 31
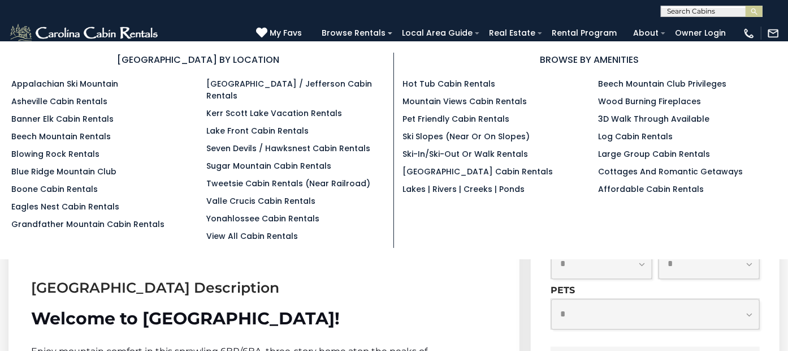
scroll to position [1471, 0]
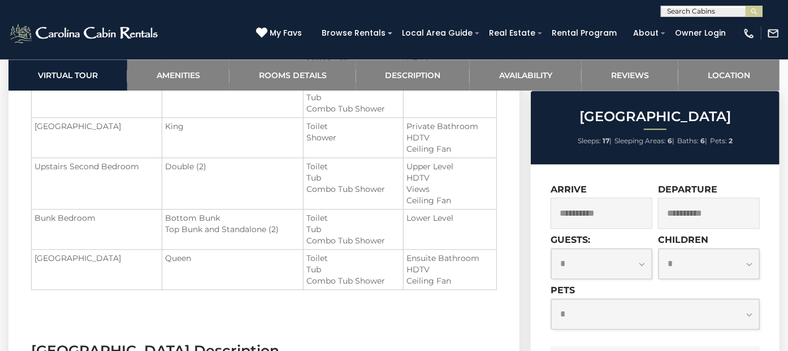
click at [631, 270] on select "**********" at bounding box center [601, 263] width 101 height 31
select select "*"
click at [551, 248] on select "**********" at bounding box center [601, 263] width 101 height 31
click at [659, 306] on select "**********" at bounding box center [655, 314] width 208 height 31
select select "*"
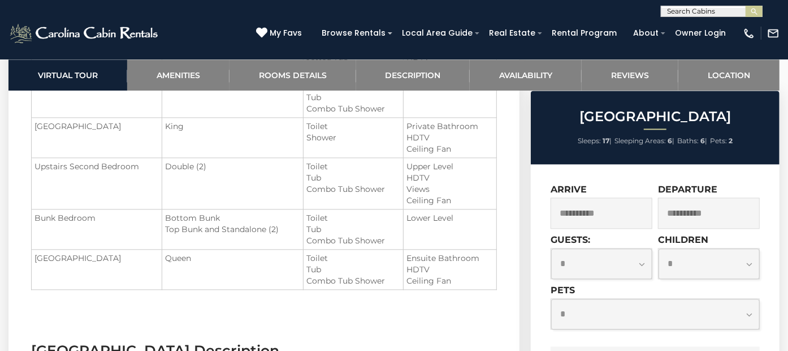
click at [551, 299] on select "**********" at bounding box center [655, 314] width 208 height 31
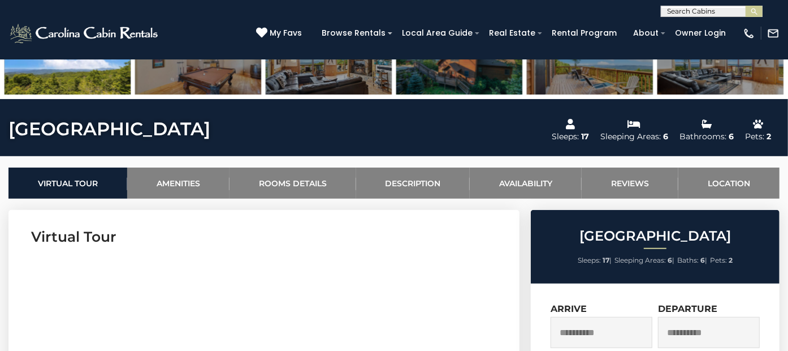
scroll to position [0, 0]
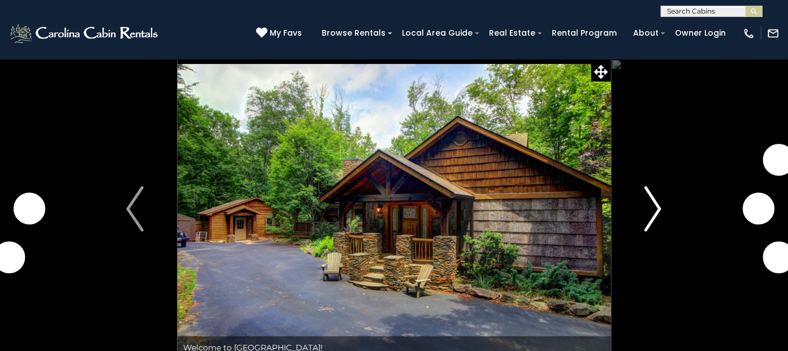
click at [664, 210] on button "Next" at bounding box center [653, 209] width 85 height 300
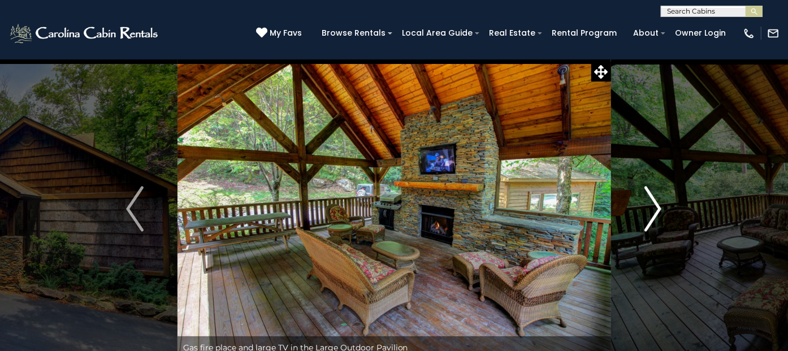
click at [657, 205] on img "Next" at bounding box center [653, 208] width 17 height 45
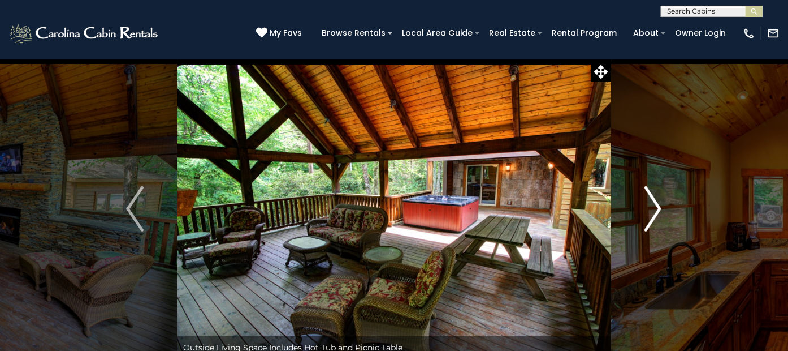
click at [657, 205] on img "Next" at bounding box center [653, 208] width 17 height 45
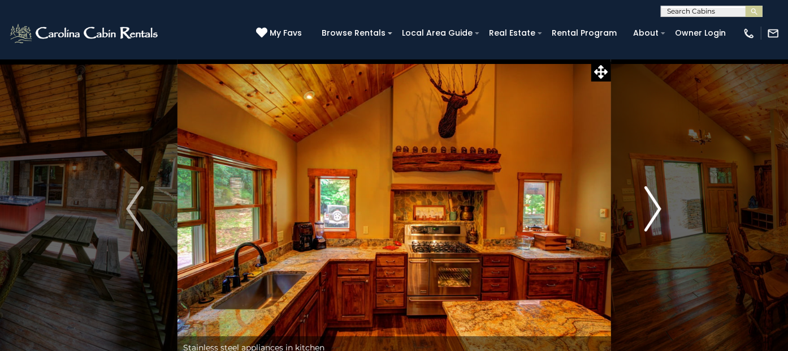
click at [657, 205] on img "Next" at bounding box center [653, 208] width 17 height 45
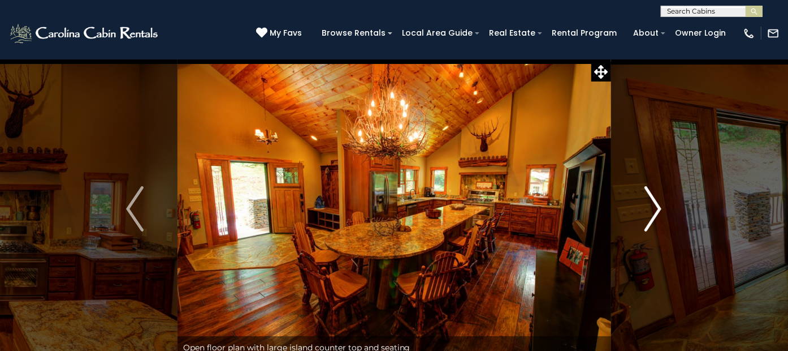
click at [657, 205] on img "Next" at bounding box center [653, 208] width 17 height 45
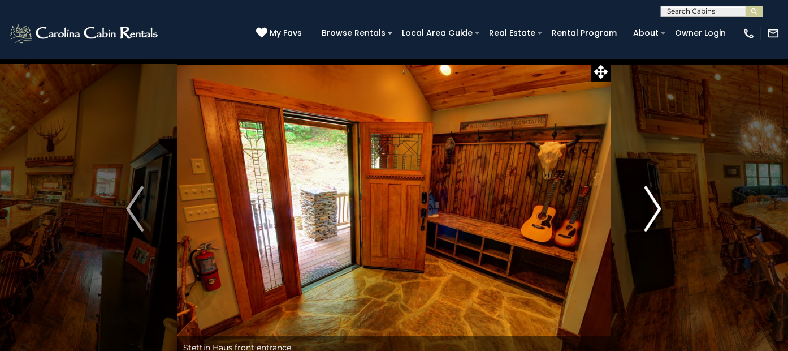
click at [657, 205] on img "Next" at bounding box center [653, 208] width 17 height 45
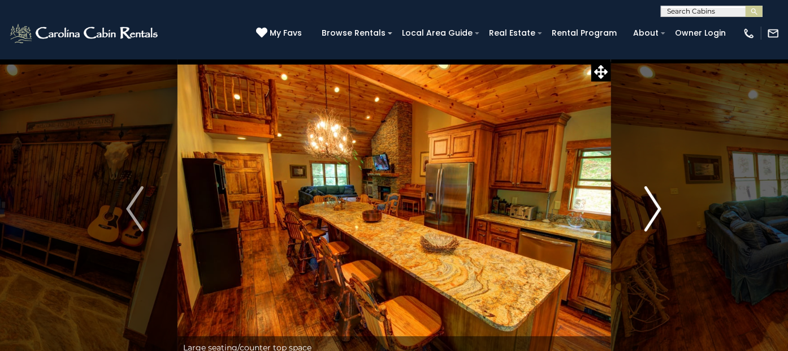
click at [657, 205] on img "Next" at bounding box center [653, 208] width 17 height 45
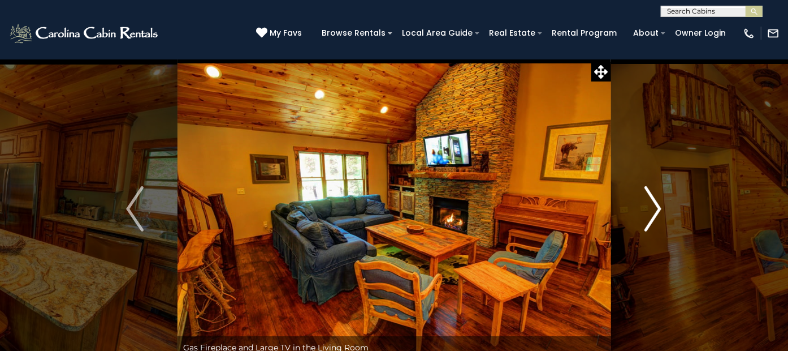
click at [657, 205] on img "Next" at bounding box center [653, 208] width 17 height 45
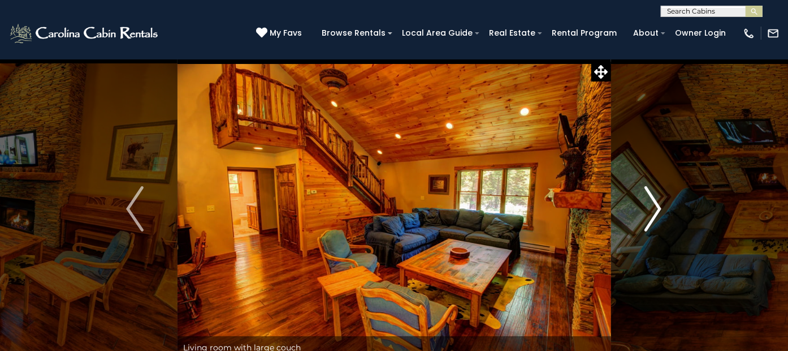
click at [657, 205] on img "Next" at bounding box center [653, 208] width 17 height 45
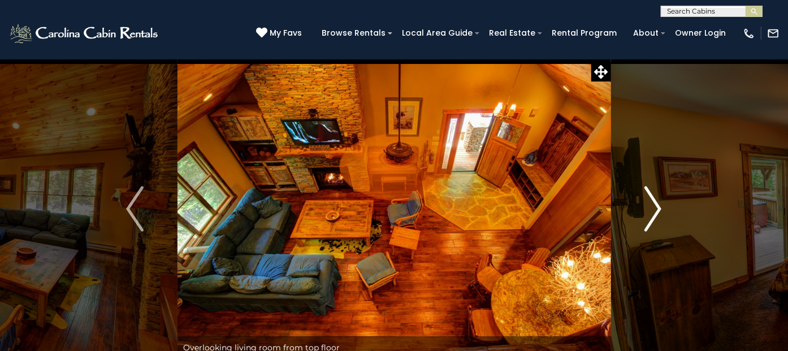
click at [657, 206] on img "Next" at bounding box center [653, 208] width 17 height 45
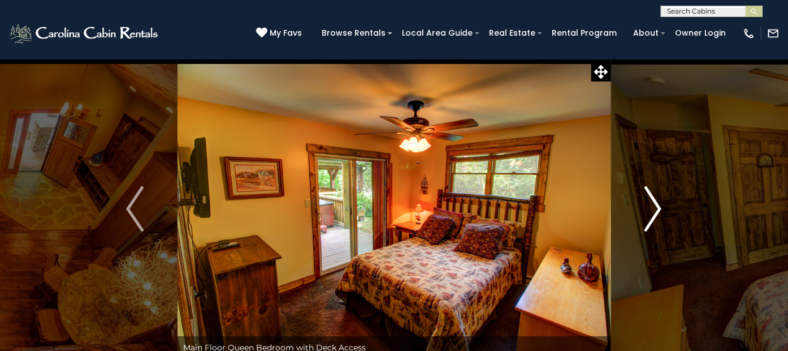
click at [657, 206] on img "Next" at bounding box center [653, 208] width 17 height 45
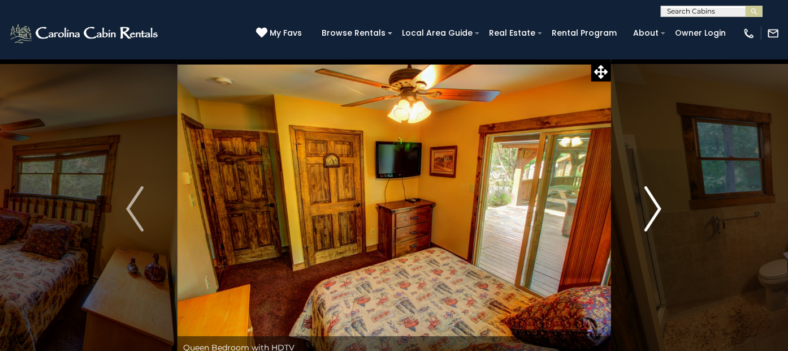
click at [657, 206] on img "Next" at bounding box center [653, 208] width 17 height 45
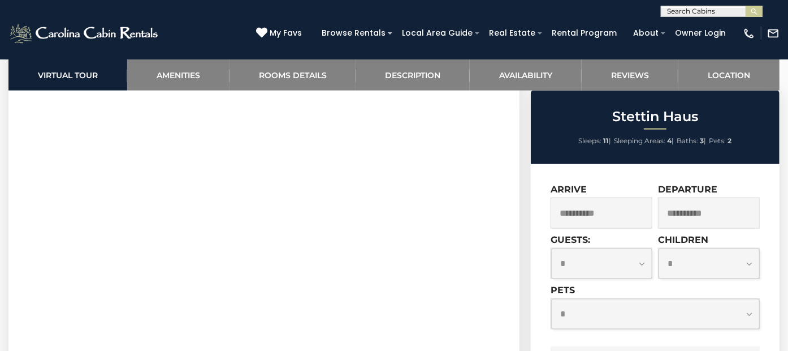
scroll to position [754, 0]
click at [638, 263] on select "**********" at bounding box center [601, 263] width 101 height 31
select select "*"
click at [551, 248] on select "**********" at bounding box center [601, 263] width 101 height 31
click at [652, 311] on select "**********" at bounding box center [655, 314] width 208 height 31
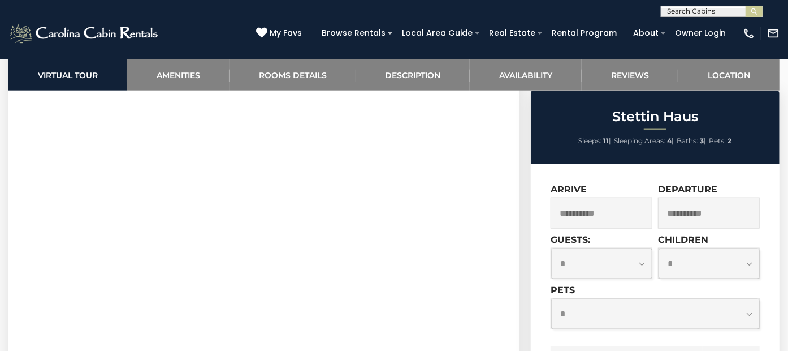
select select "*"
click at [551, 299] on select "**********" at bounding box center [655, 314] width 208 height 31
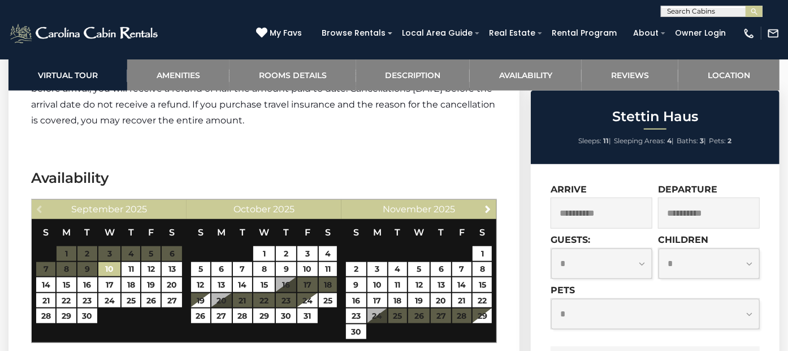
scroll to position [3078, 0]
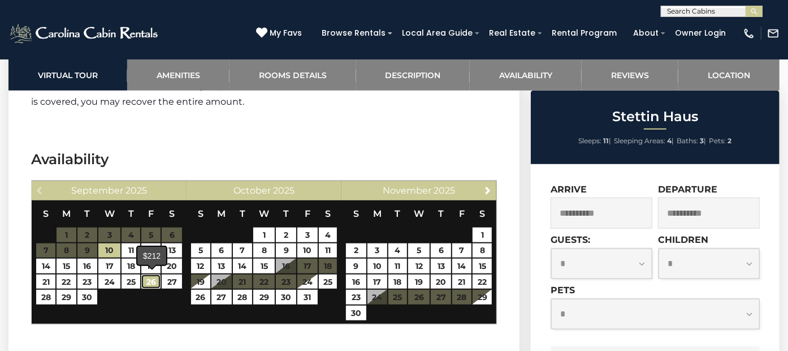
click at [145, 275] on link "26" at bounding box center [150, 281] width 19 height 15
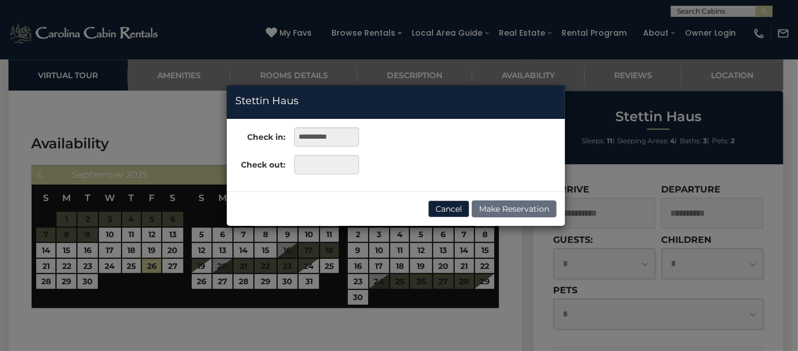
click at [44, 278] on div "**********" at bounding box center [399, 175] width 798 height 351
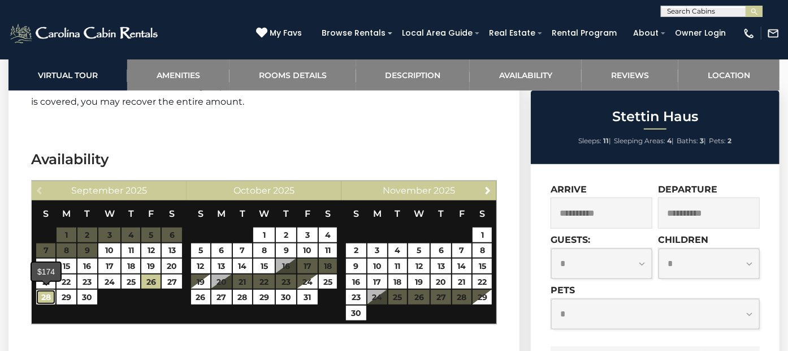
click at [51, 296] on link "28" at bounding box center [45, 296] width 19 height 15
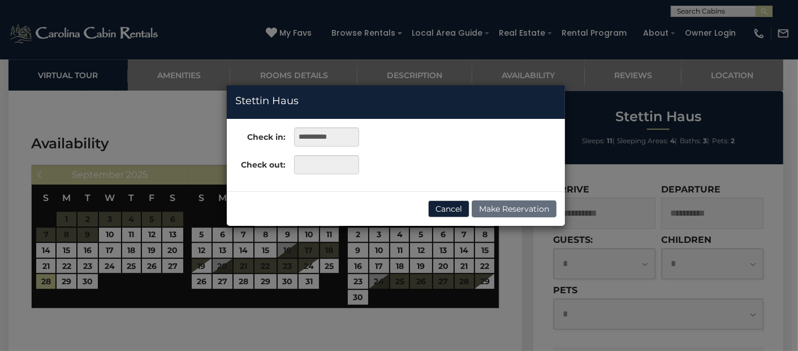
click at [45, 280] on div "**********" at bounding box center [399, 175] width 798 height 351
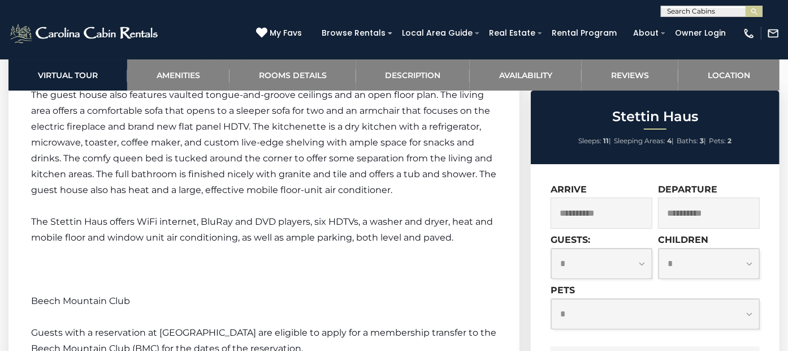
scroll to position [2261, 0]
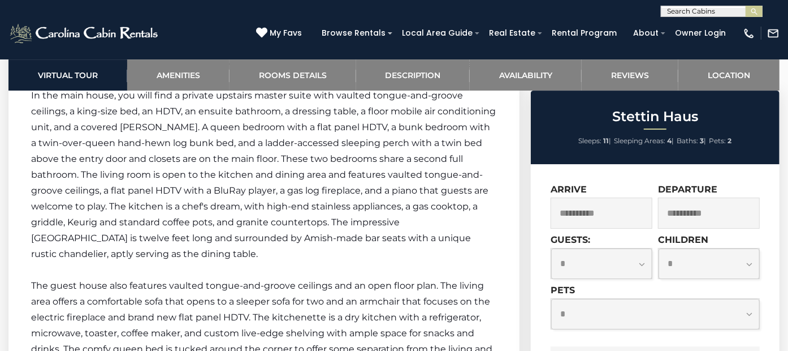
click at [682, 213] on input "**********" at bounding box center [709, 212] width 102 height 31
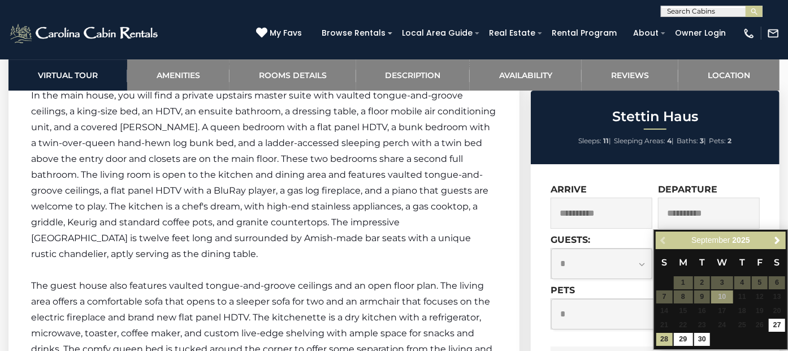
click at [599, 342] on div "**********" at bounding box center [655, 315] width 209 height 62
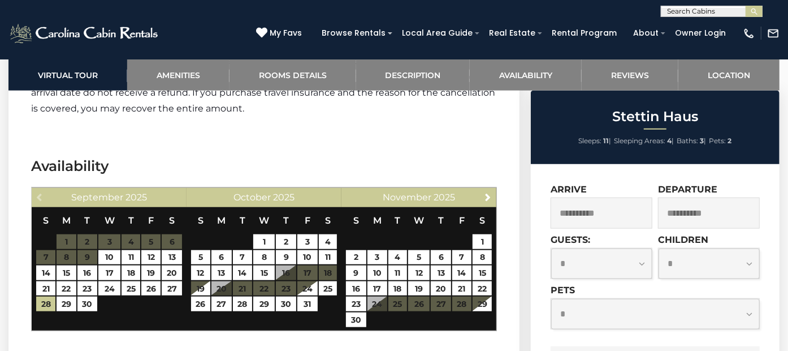
scroll to position [3078, 0]
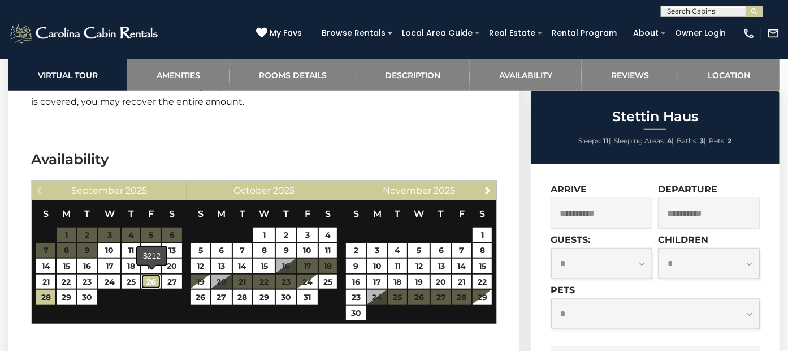
click at [152, 279] on link "26" at bounding box center [150, 281] width 19 height 15
type input "**********"
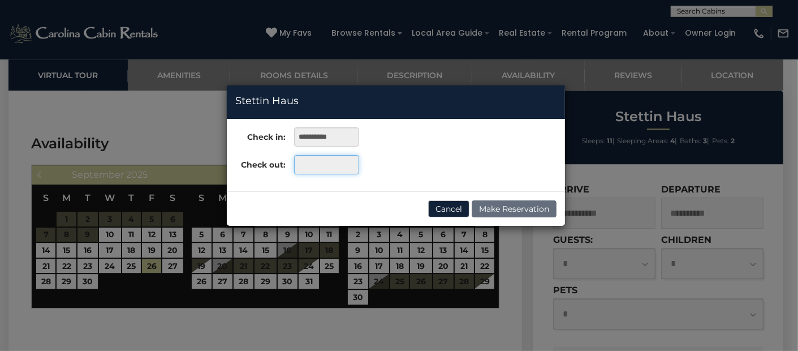
click at [304, 168] on input "text" at bounding box center [326, 164] width 65 height 19
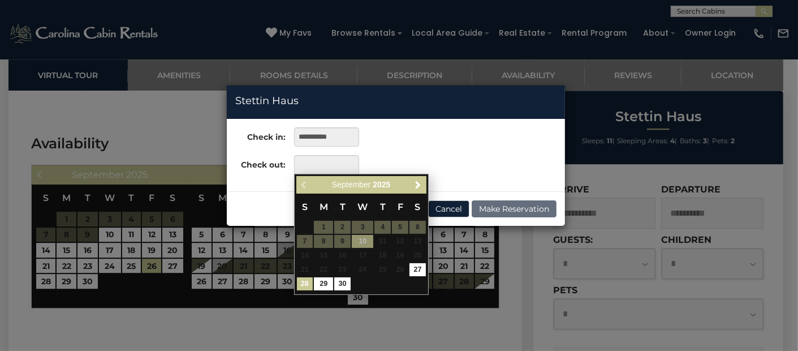
click at [302, 284] on link "28" at bounding box center [305, 283] width 16 height 13
type input "**********"
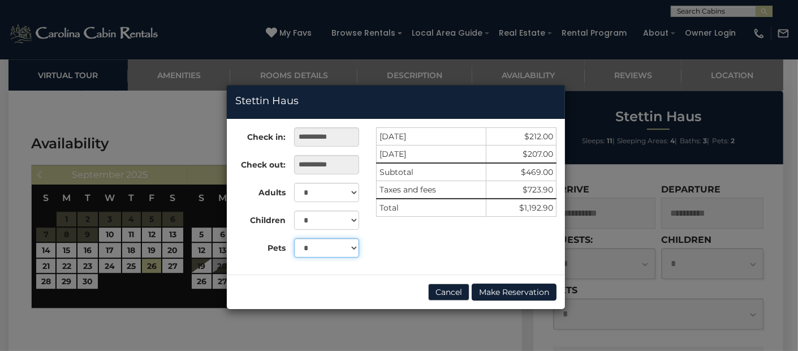
click at [328, 245] on select "* * *" at bounding box center [326, 247] width 65 height 19
select select "*"
click at [294, 238] on select "* * *" at bounding box center [326, 247] width 65 height 19
click at [334, 330] on div "**********" at bounding box center [399, 175] width 798 height 351
